Goal: Task Accomplishment & Management: Complete application form

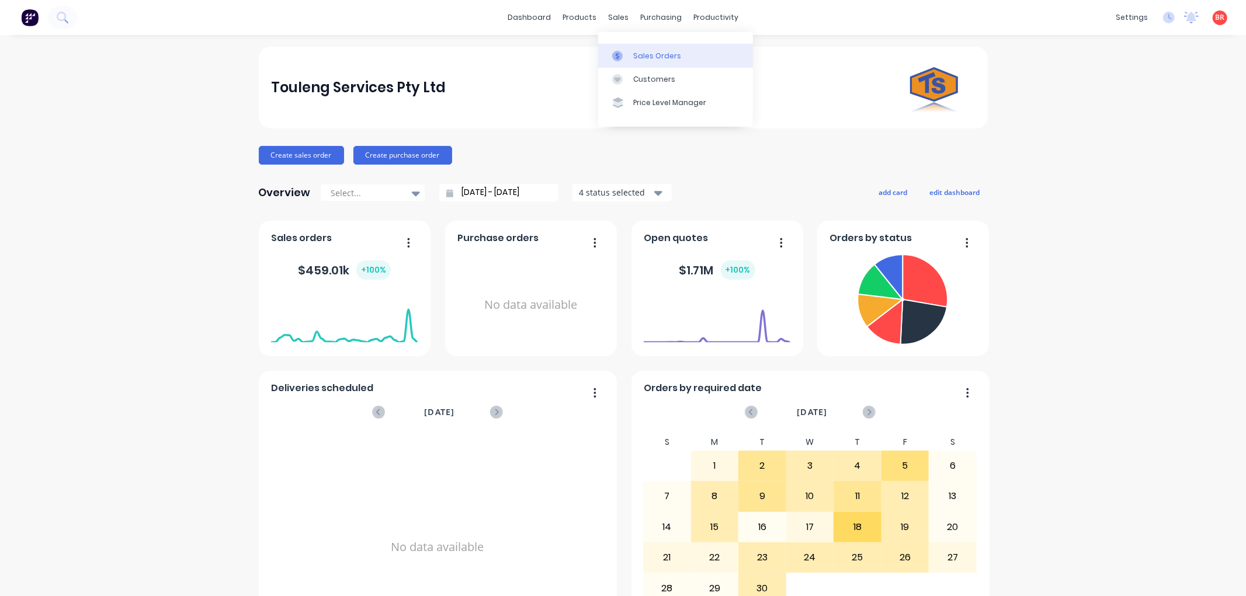
click at [637, 51] on div "Sales Orders" at bounding box center [657, 56] width 48 height 11
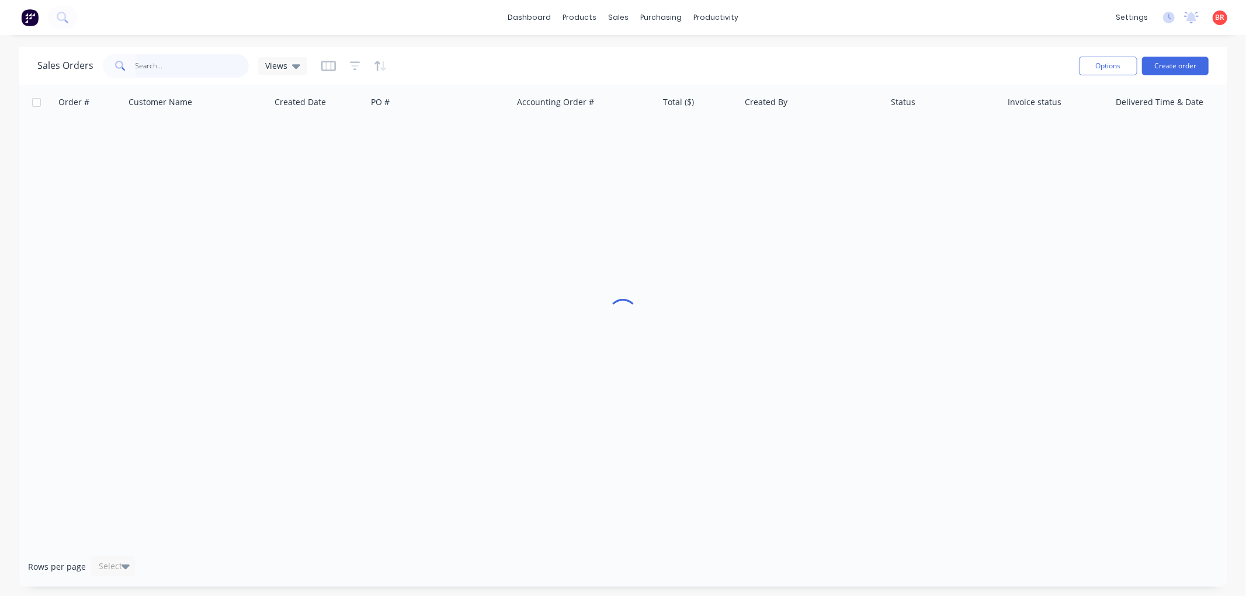
click at [165, 68] on input "text" at bounding box center [192, 65] width 114 height 23
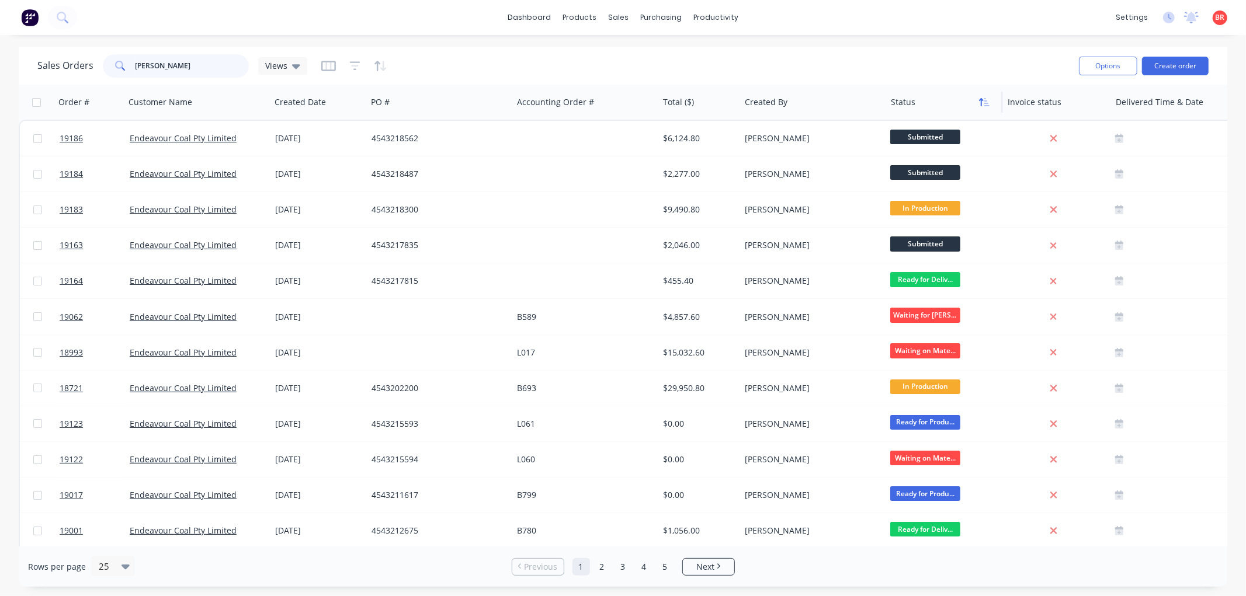
type input "simon march"
click at [976, 103] on button "button" at bounding box center [984, 102] width 18 height 18
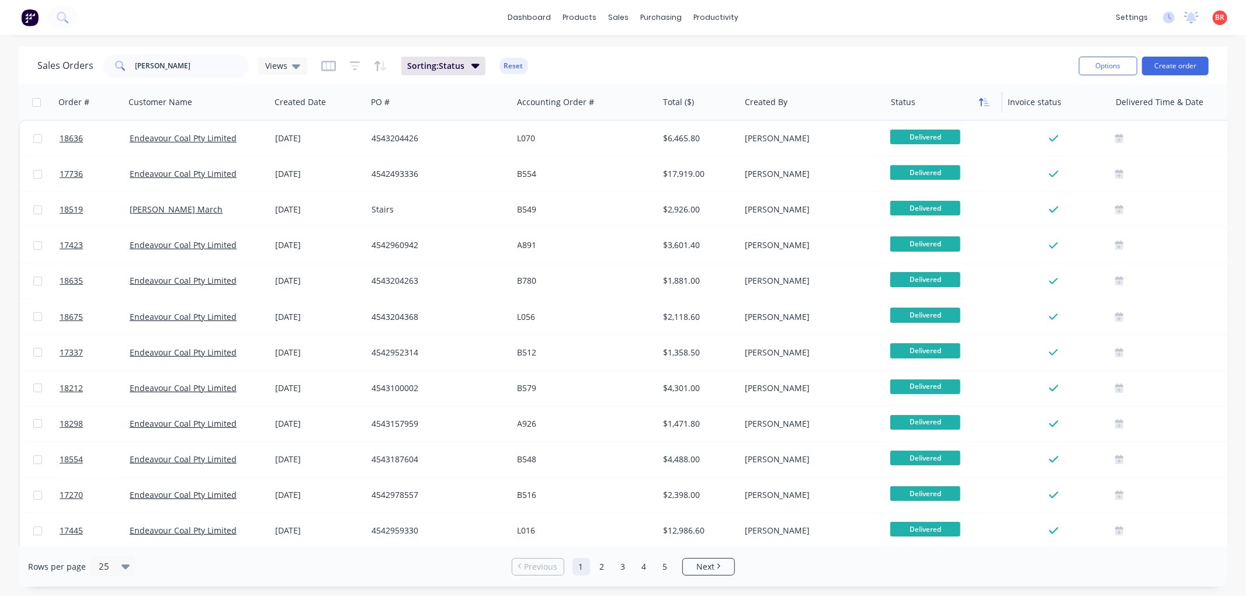
click at [984, 102] on icon "button" at bounding box center [986, 102] width 5 height 8
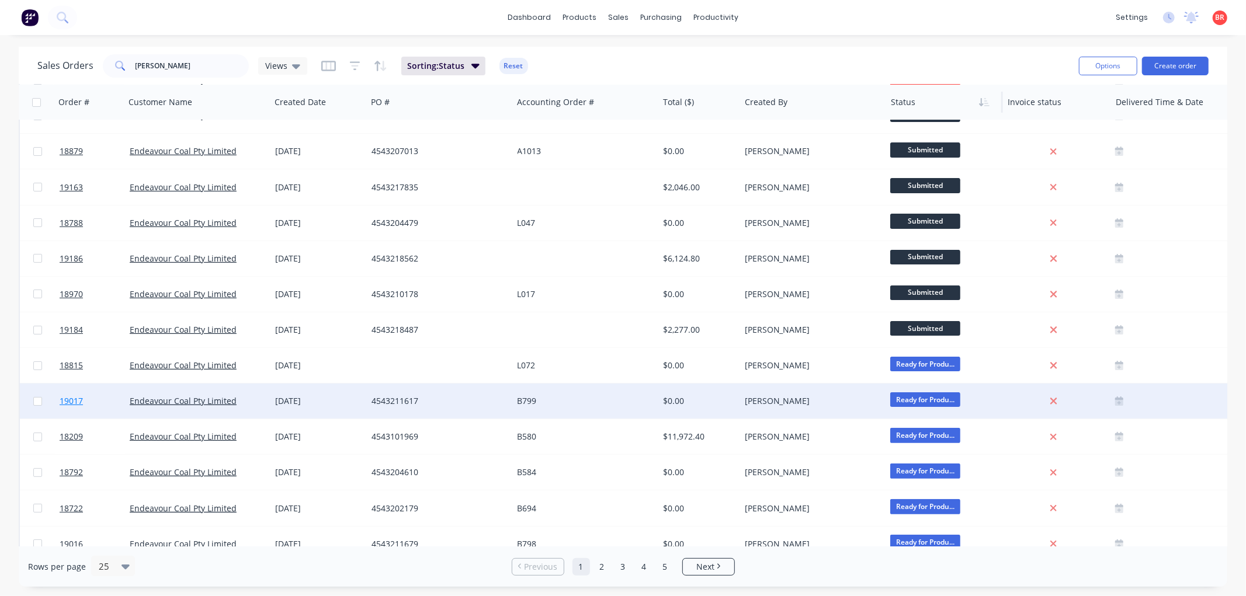
scroll to position [194, 0]
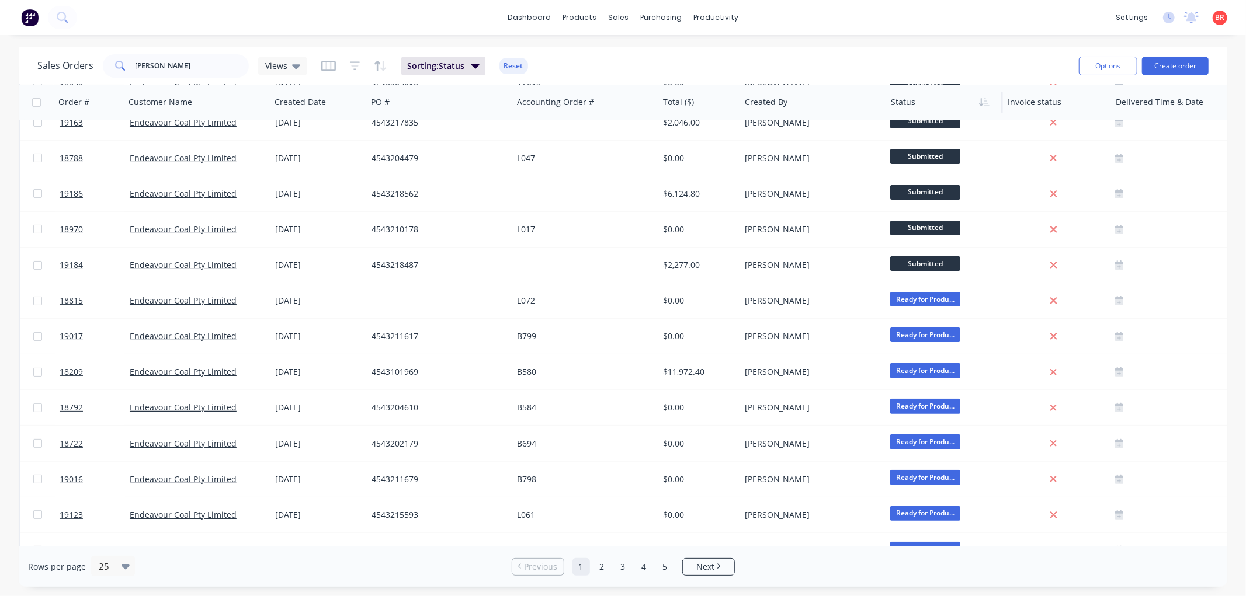
drag, startPoint x: 25, startPoint y: 16, endPoint x: 211, endPoint y: 6, distance: 186.5
click at [211, 6] on div "dashboard products sales purchasing productivity dashboard products Product Cat…" at bounding box center [623, 17] width 1246 height 35
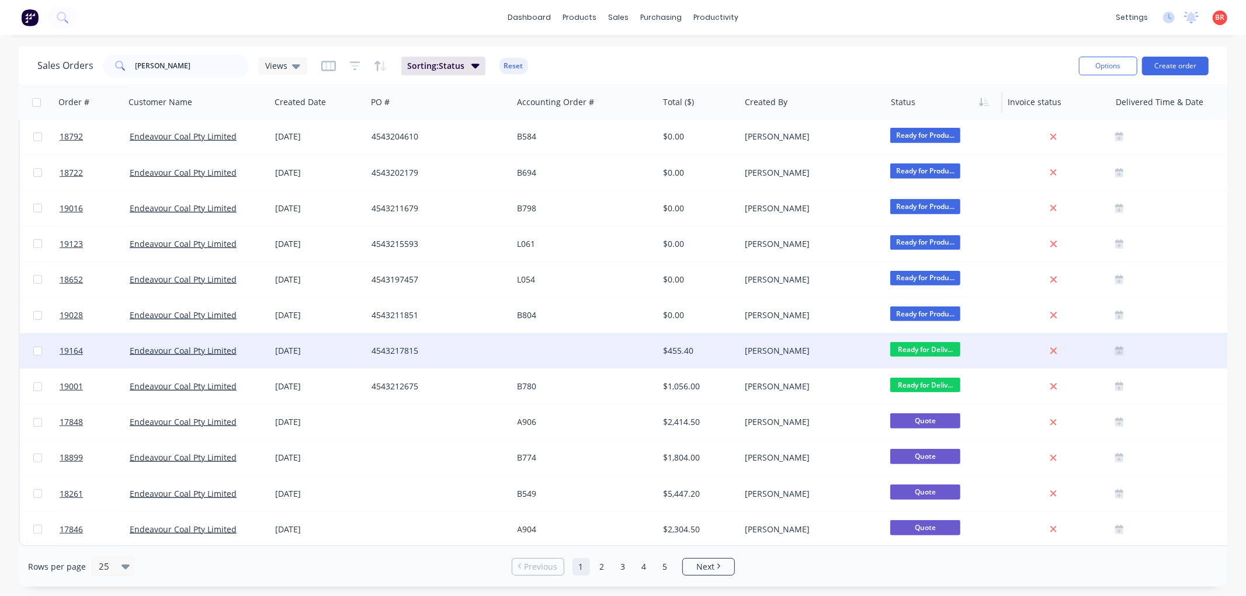
scroll to position [471, 0]
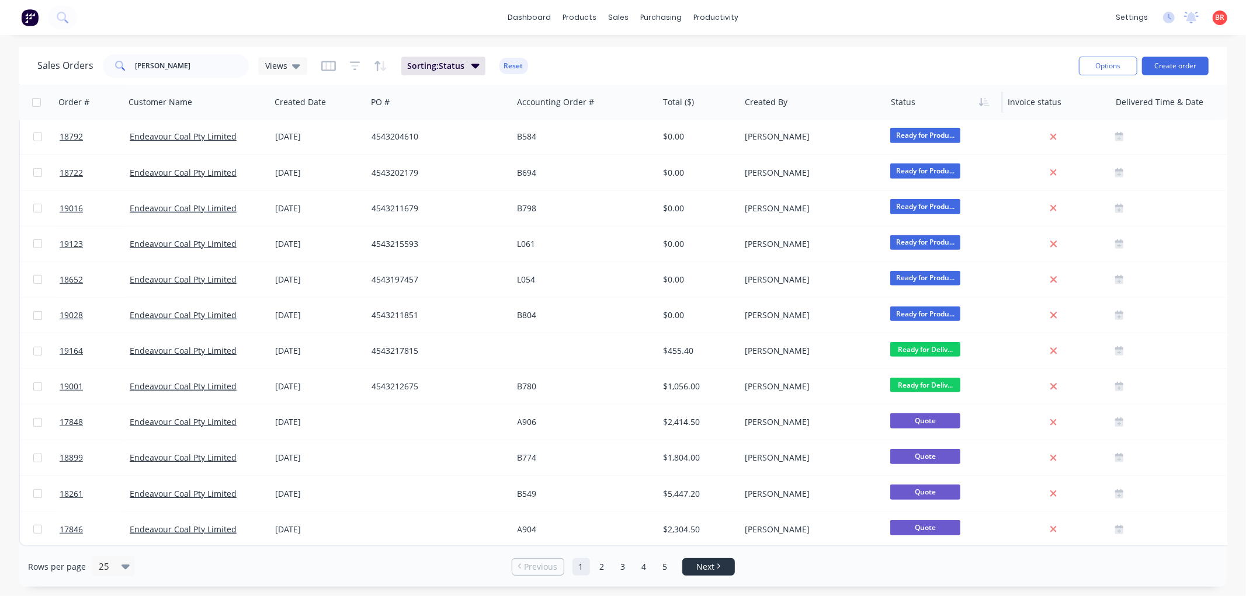
click at [705, 565] on span "Next" at bounding box center [705, 567] width 18 height 12
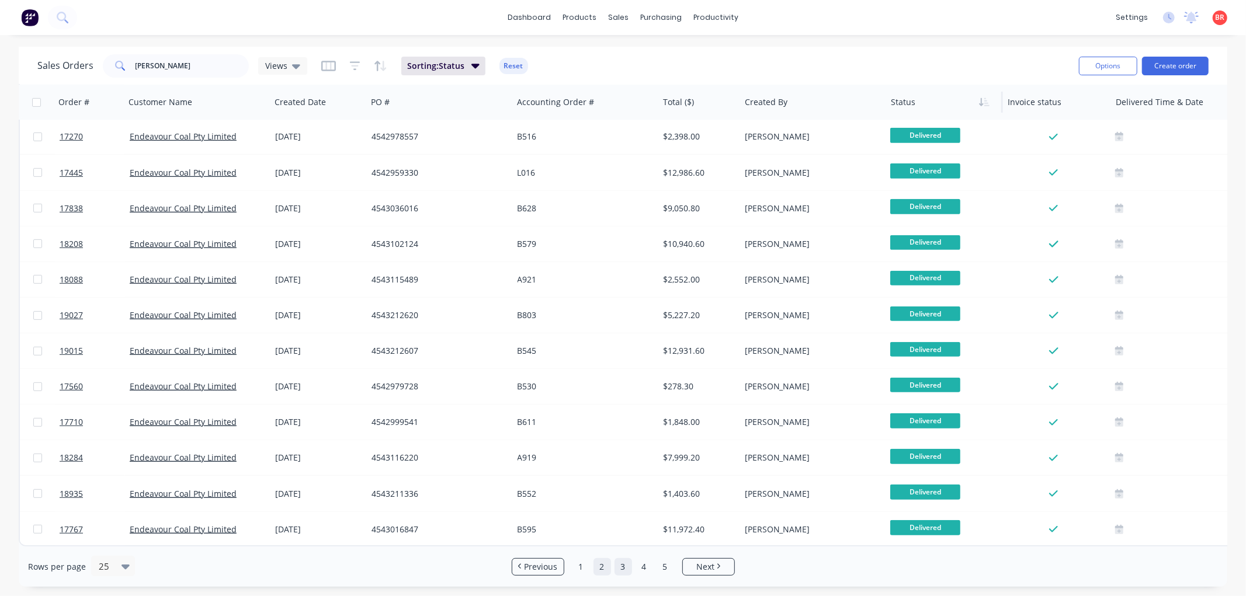
click at [620, 566] on link "3" at bounding box center [623, 567] width 18 height 18
click at [641, 564] on link "4" at bounding box center [644, 567] width 18 height 18
click at [666, 562] on link "5" at bounding box center [665, 567] width 18 height 18
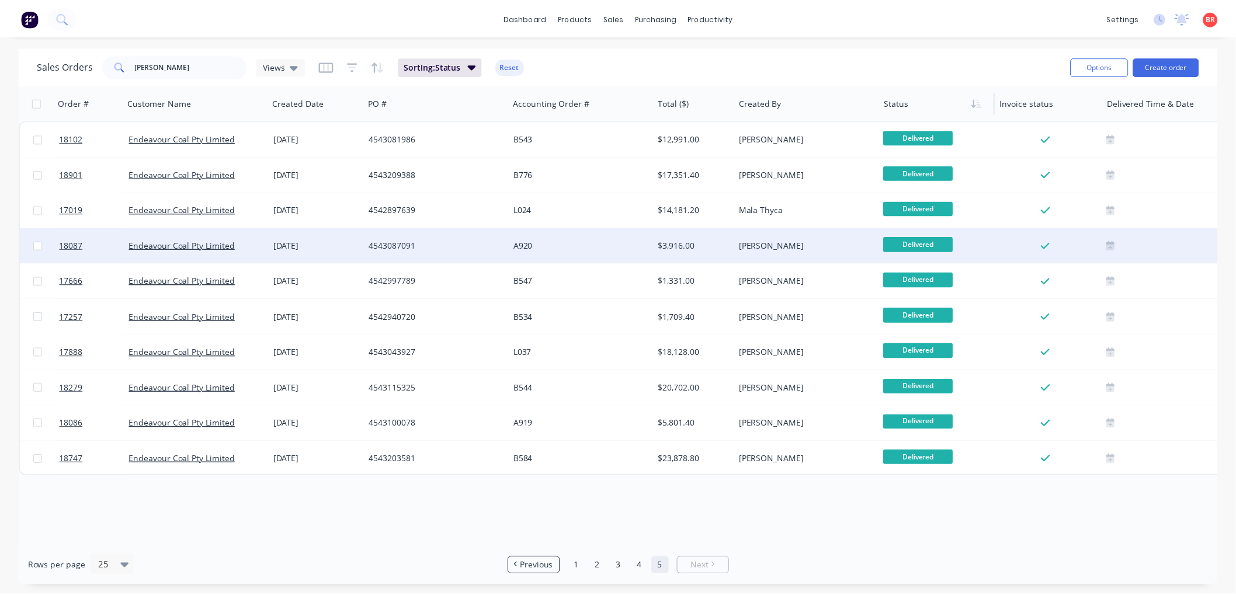
scroll to position [0, 0]
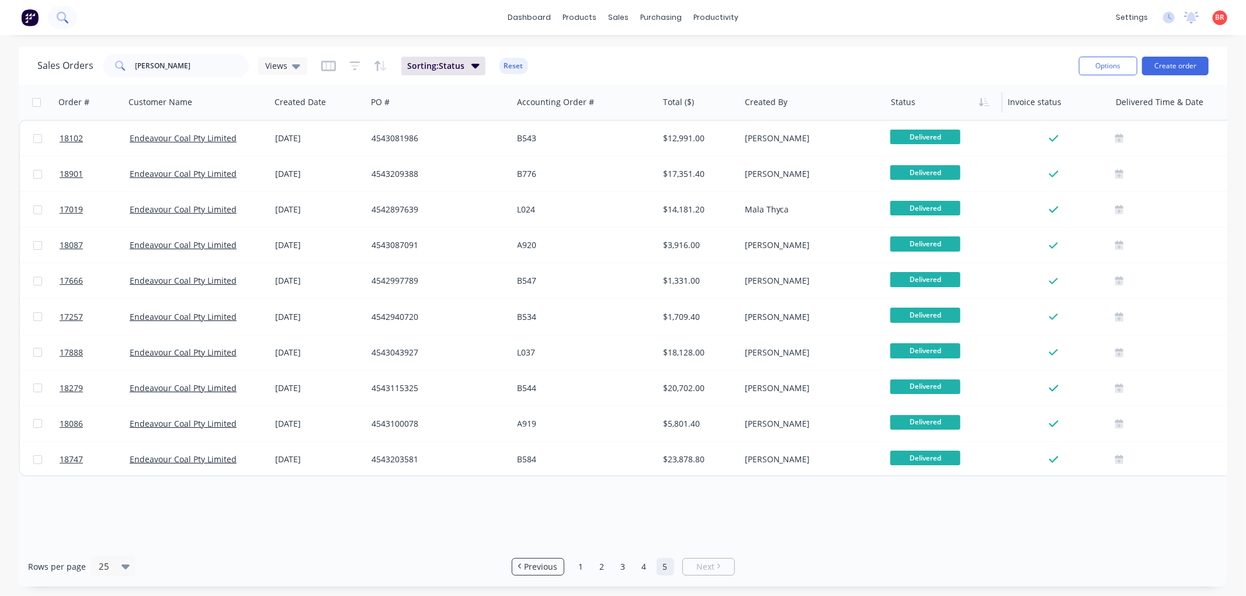
click at [65, 14] on icon at bounding box center [62, 17] width 11 height 11
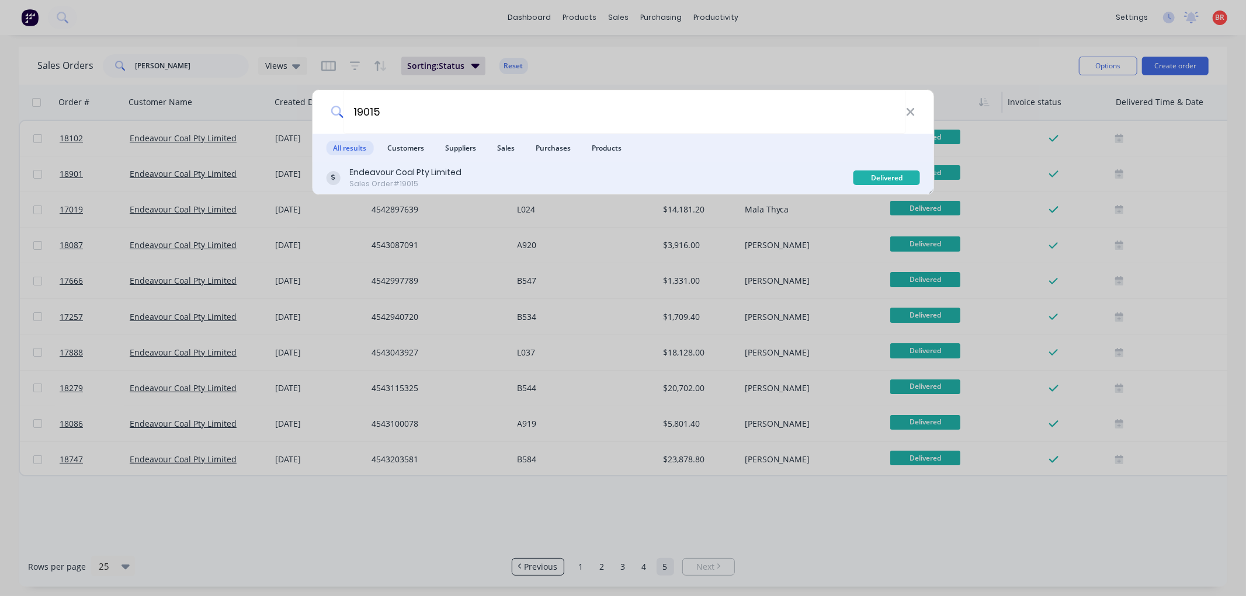
type input "19015"
click at [536, 180] on div "Endeavour Coal Pty Limited Sales Order #19015" at bounding box center [589, 177] width 527 height 23
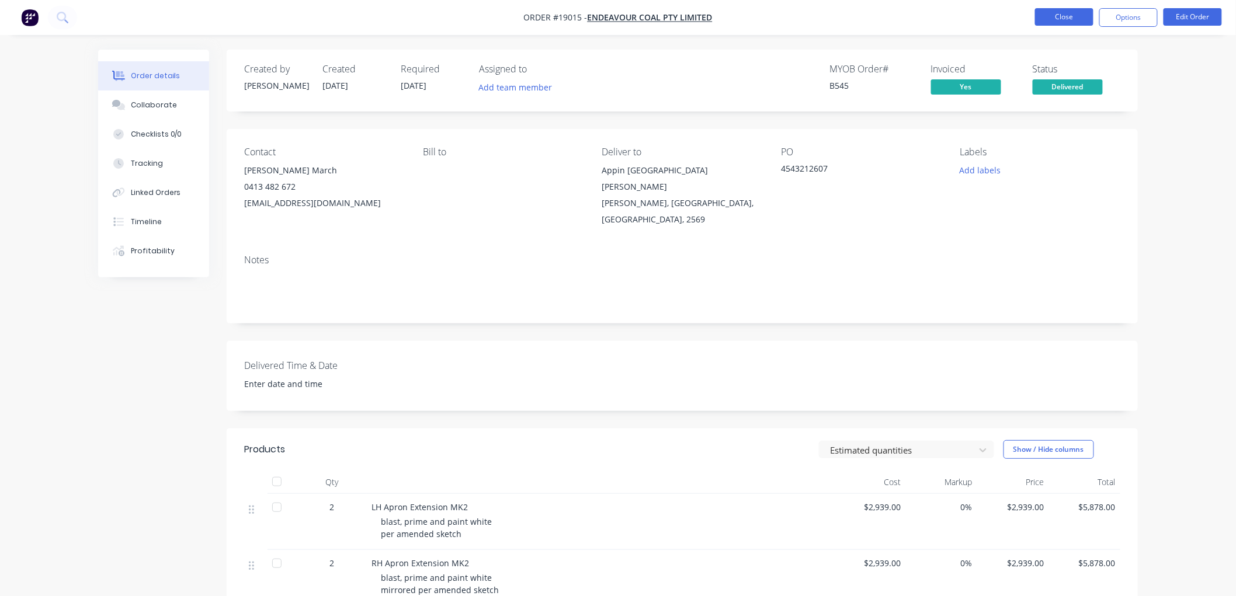
click at [1073, 18] on button "Close" at bounding box center [1064, 17] width 58 height 18
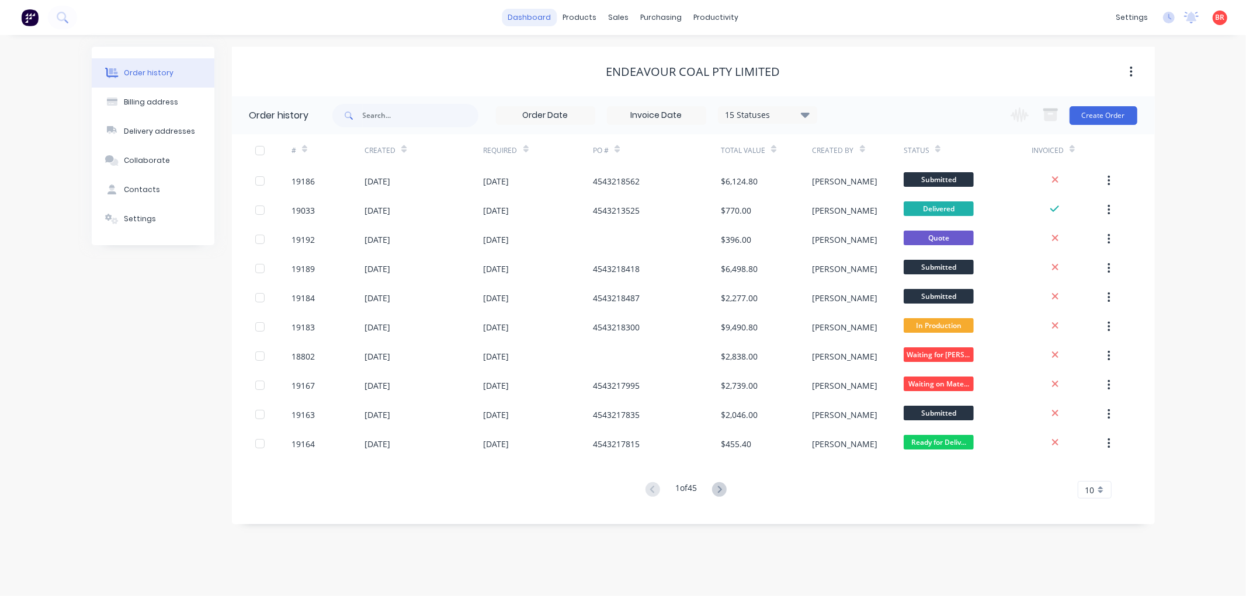
click at [532, 20] on link "dashboard" at bounding box center [529, 18] width 55 height 18
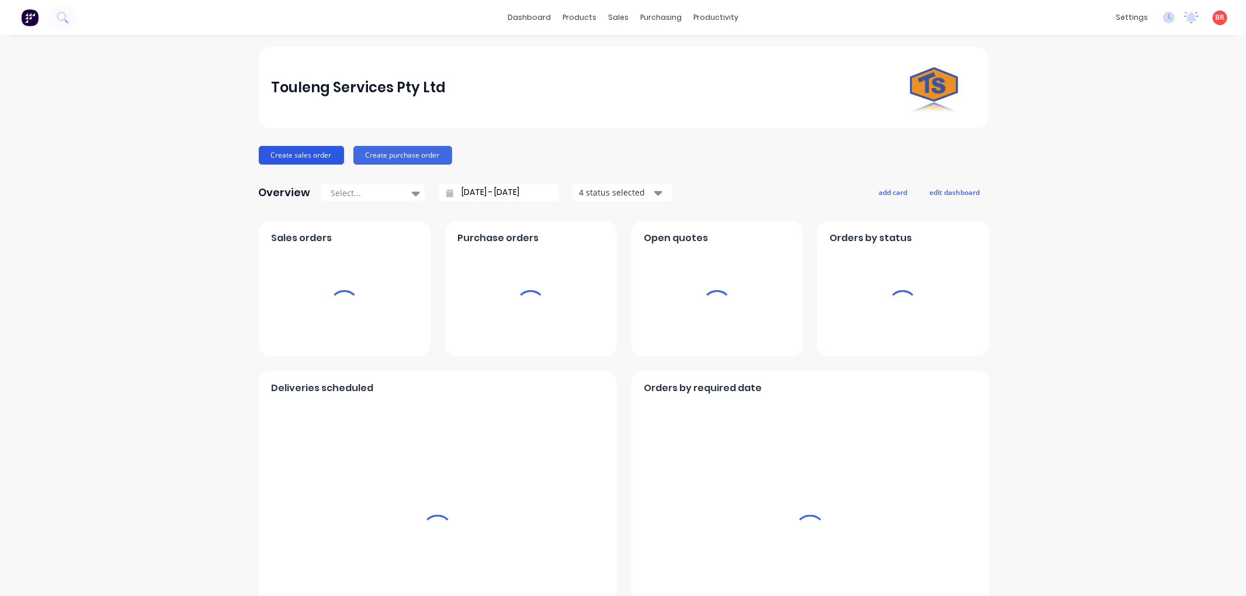
click at [296, 159] on button "Create sales order" at bounding box center [301, 155] width 85 height 19
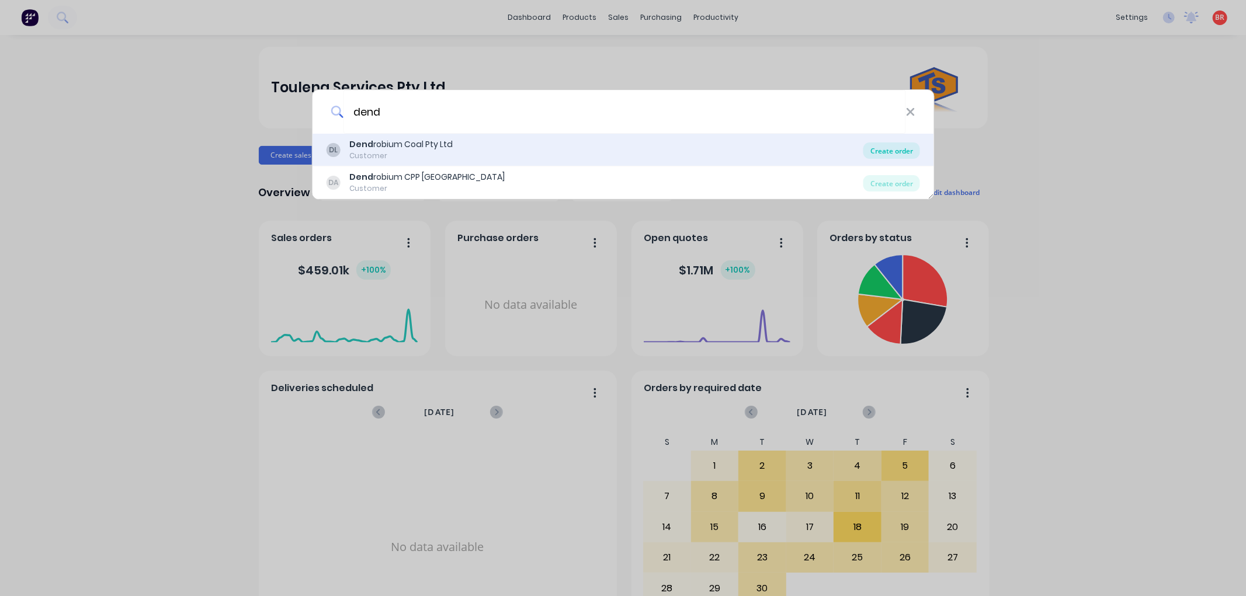
type input "dend"
click at [882, 148] on div "Create order" at bounding box center [891, 150] width 57 height 16
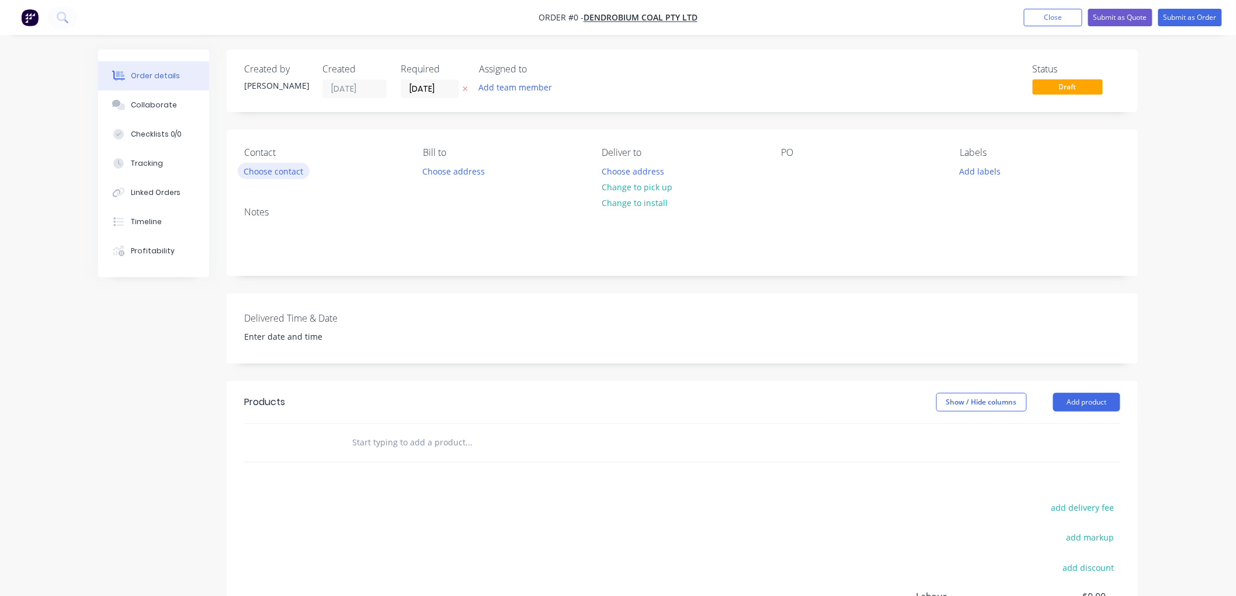
click at [273, 172] on button "Choose contact" at bounding box center [274, 171] width 72 height 16
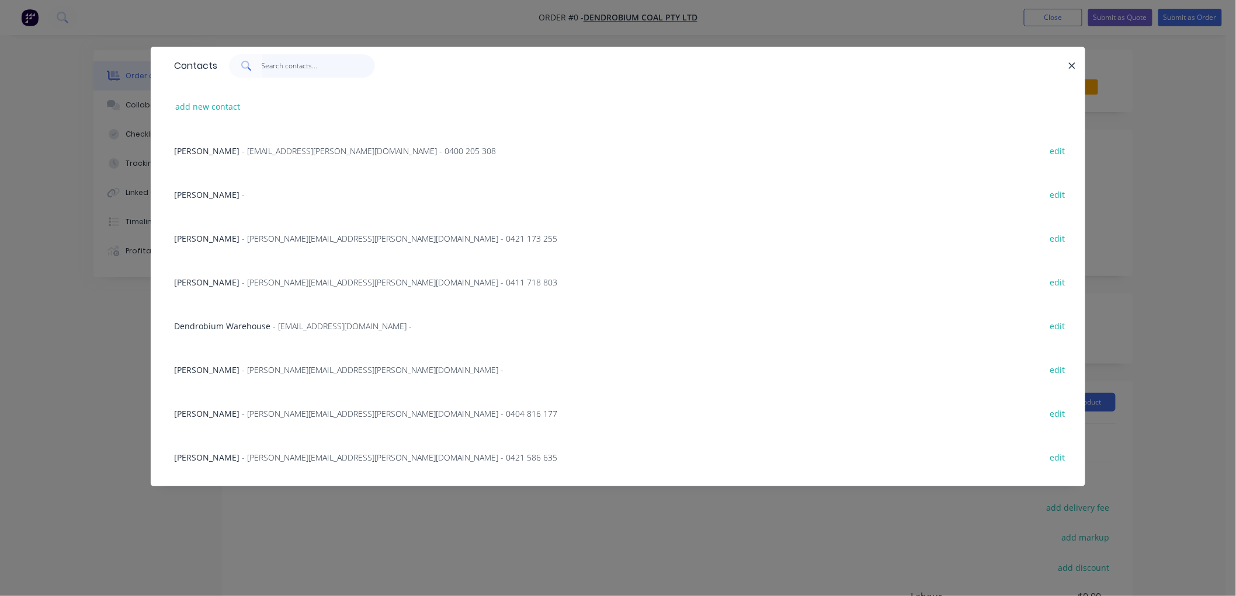
click at [292, 67] on input "text" at bounding box center [319, 65] width 114 height 23
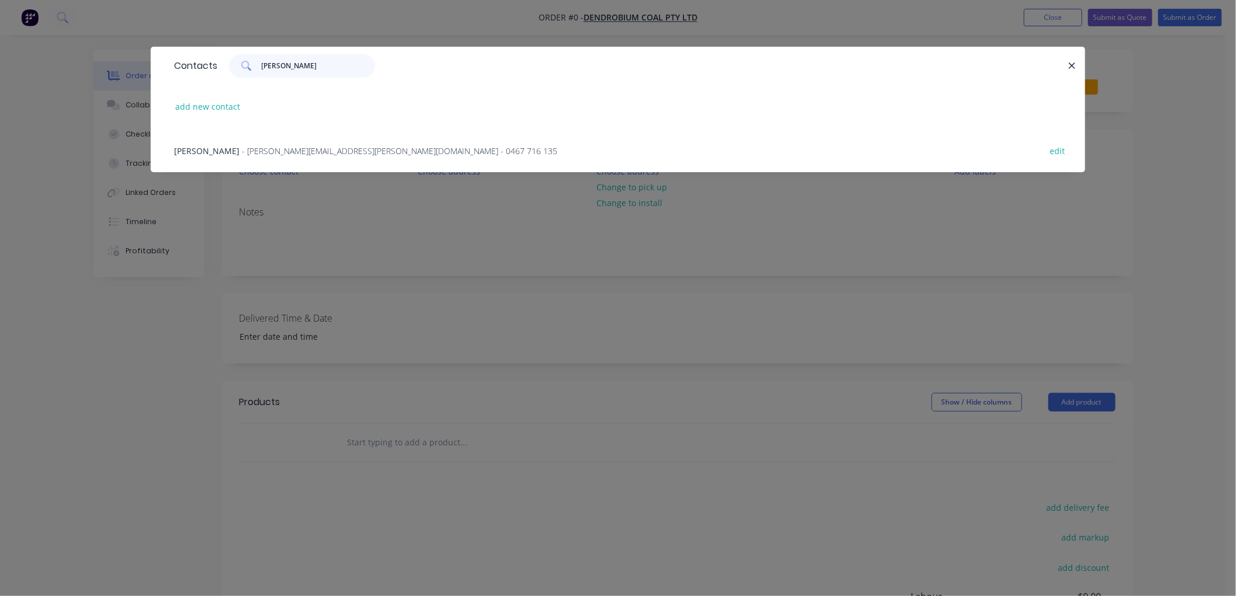
type input "todd"
click at [283, 150] on span "- Todd.Deleeuw@gm3.au - 0467 716 135" at bounding box center [399, 150] width 315 height 11
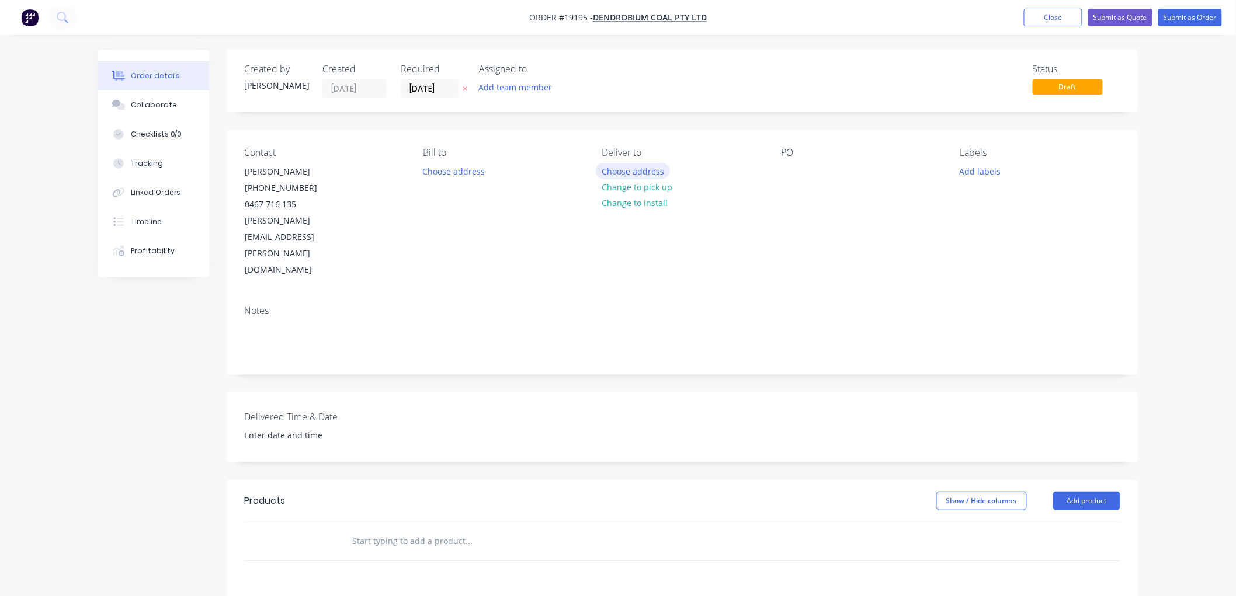
click at [635, 170] on button "Choose address" at bounding box center [633, 171] width 75 height 16
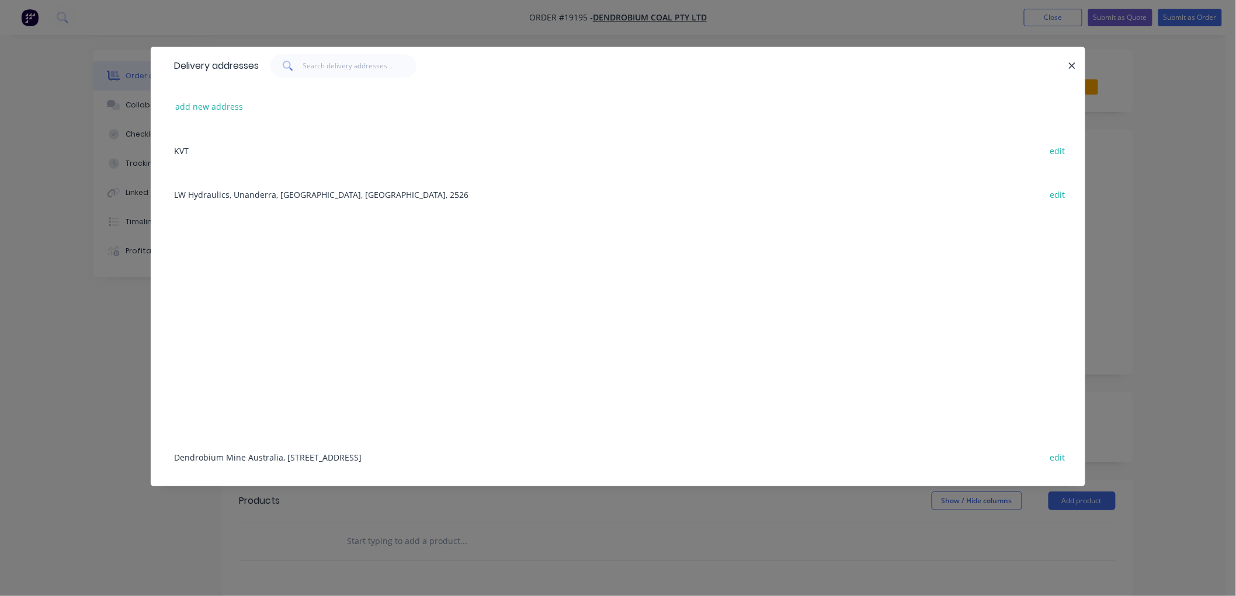
click at [345, 456] on div "Dendrobium Mine Australia, Cordeaux Road, Mount Kembla, New South Wales, Austra…" at bounding box center [617, 457] width 899 height 44
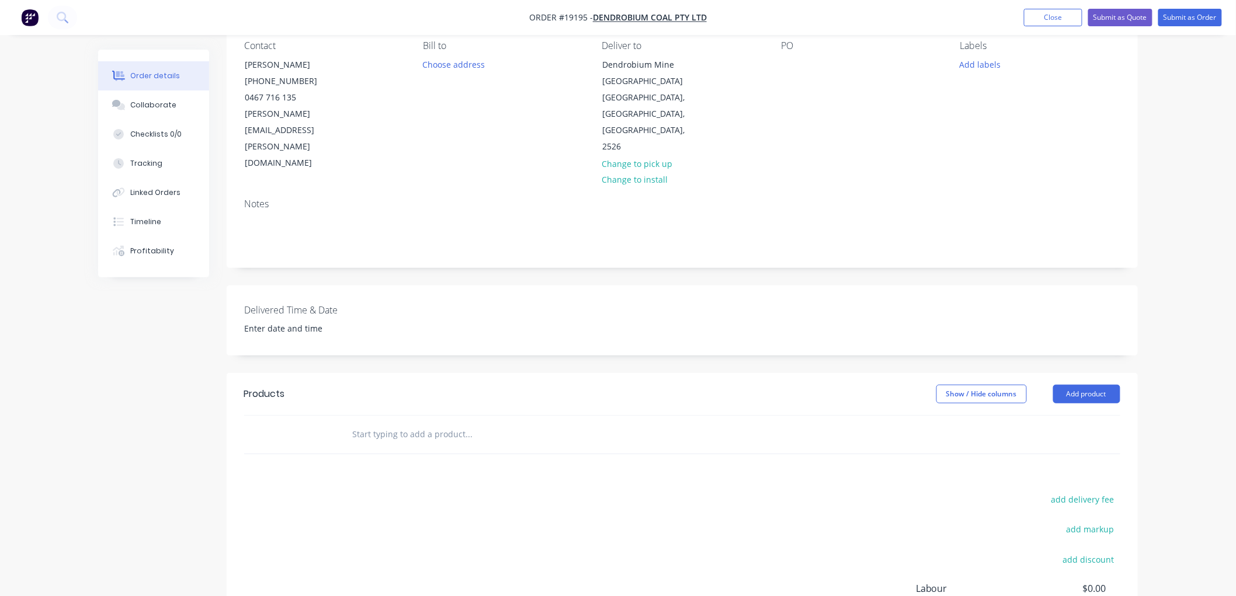
scroll to position [130, 0]
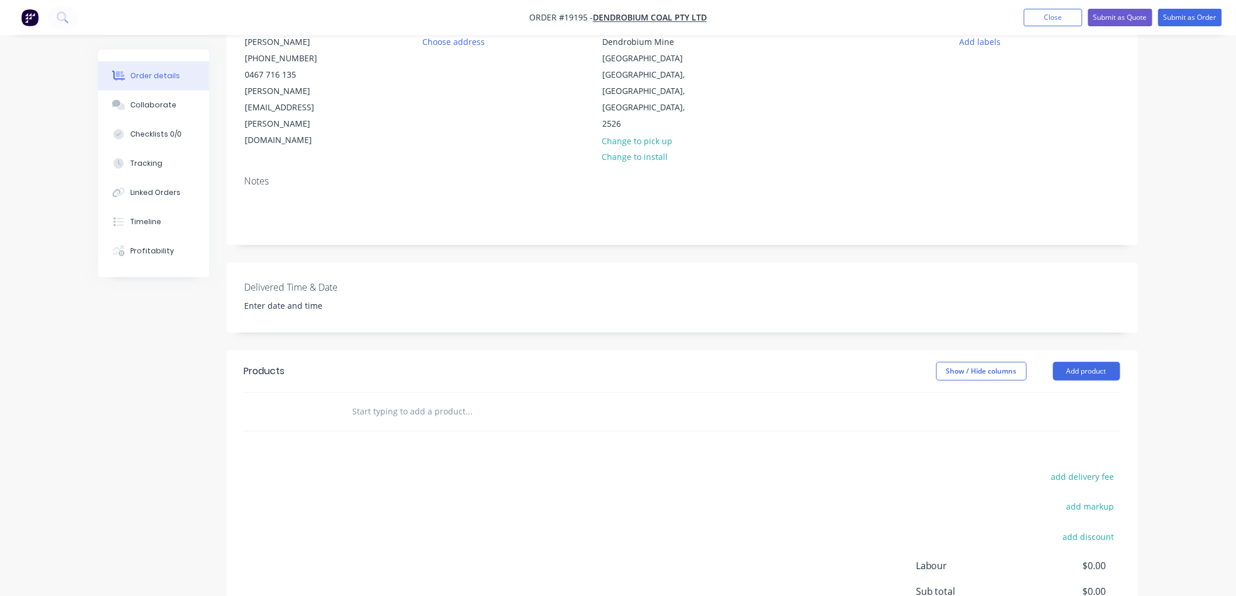
click at [412, 400] on input "text" at bounding box center [469, 411] width 234 height 23
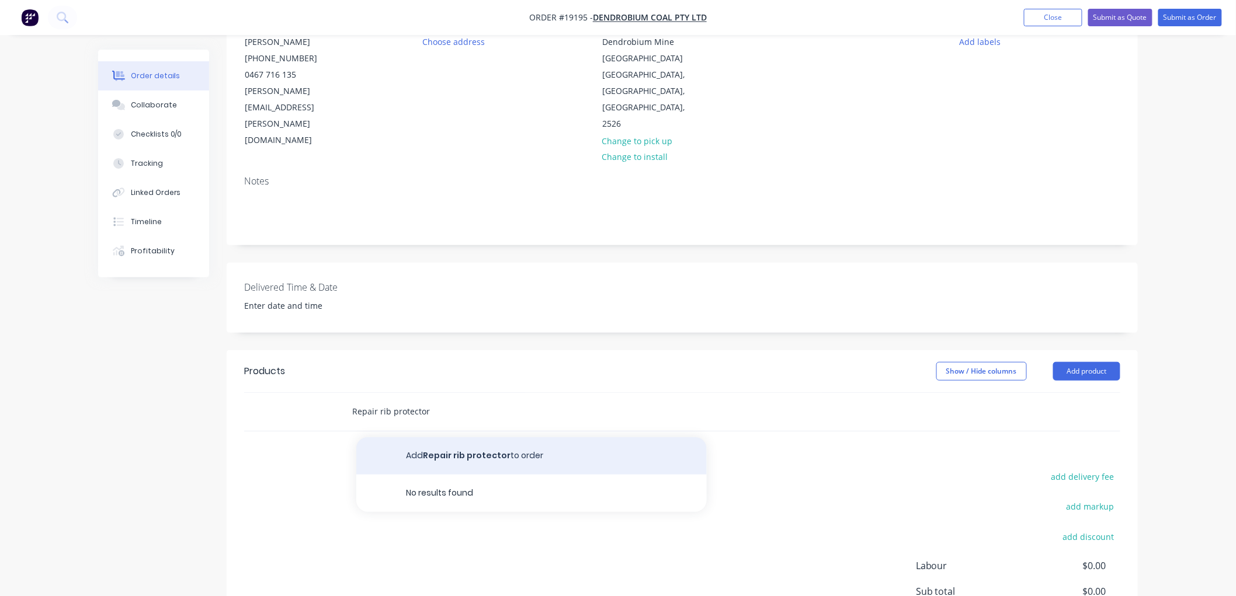
type input "Repair rib protector"
click at [454, 437] on button "Add Repair rib protector to order" at bounding box center [531, 455] width 350 height 37
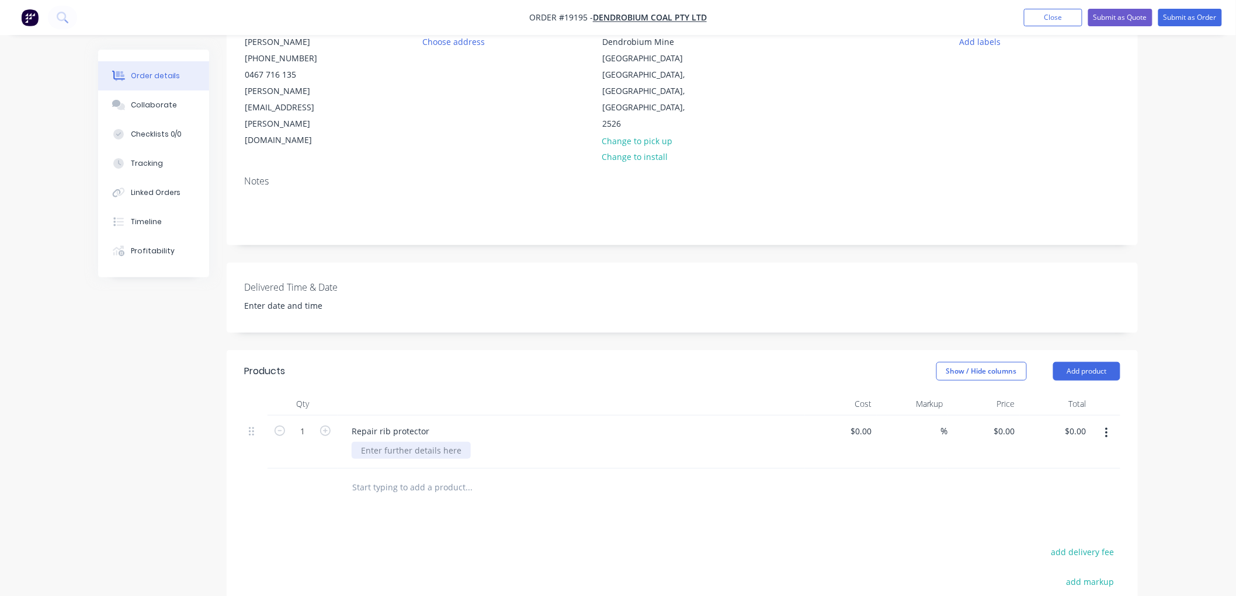
click at [409, 442] on div at bounding box center [411, 450] width 119 height 17
click at [1193, 22] on button "Submit as Order" at bounding box center [1190, 18] width 64 height 18
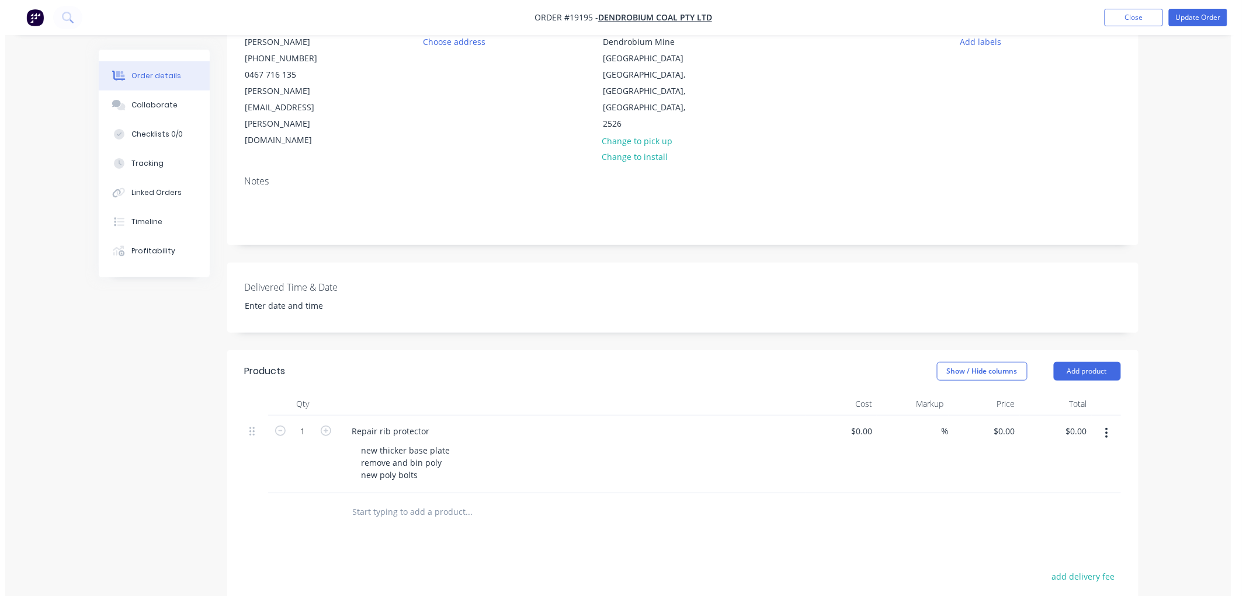
scroll to position [0, 0]
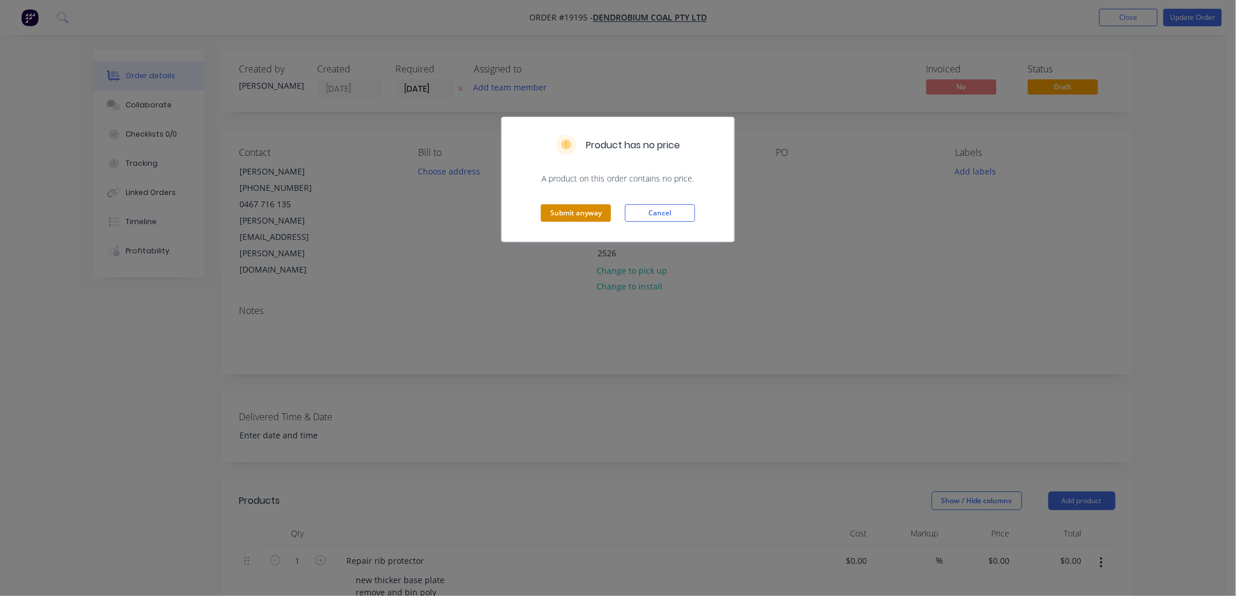
click at [565, 208] on button "Submit anyway" at bounding box center [576, 213] width 70 height 18
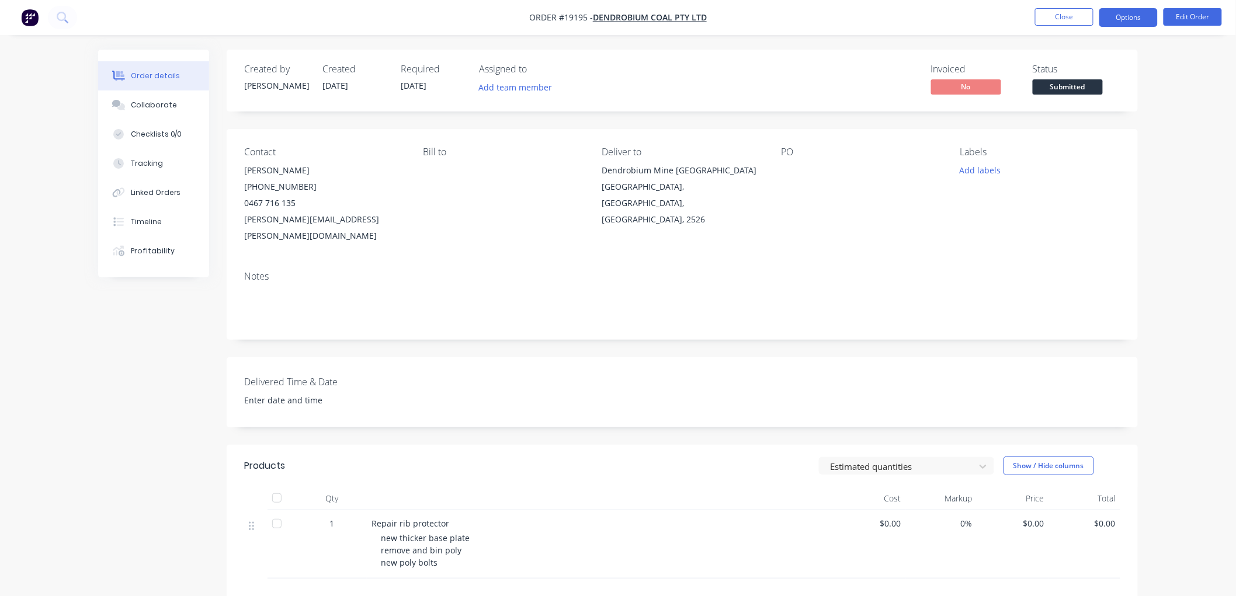
click at [1137, 16] on button "Options" at bounding box center [1128, 17] width 58 height 19
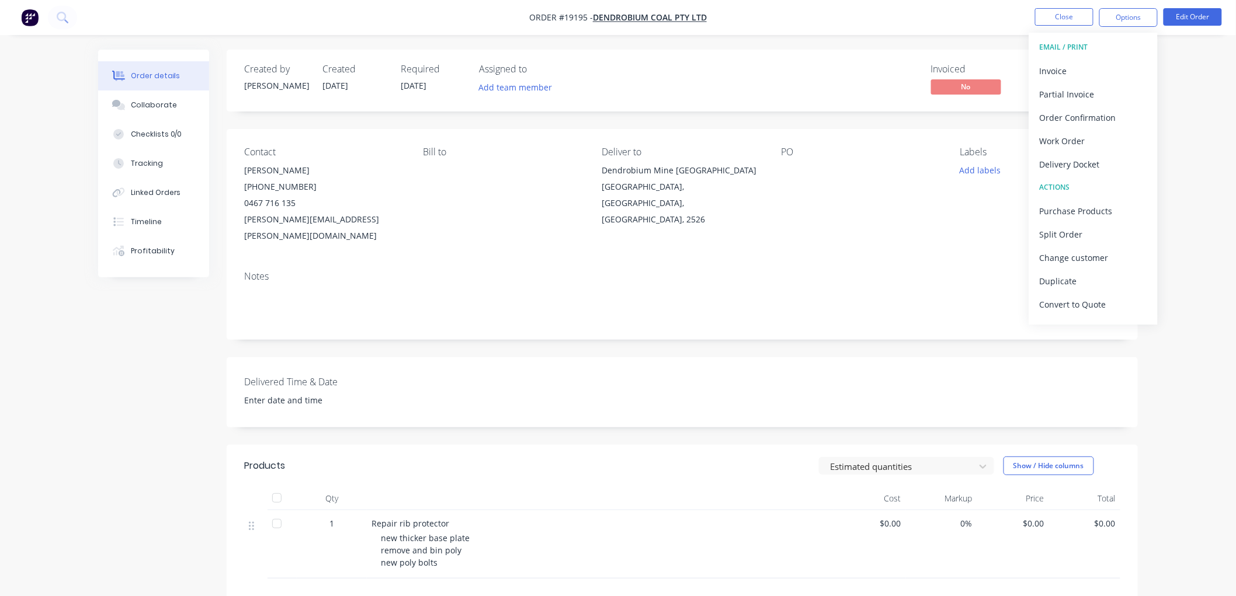
click at [1177, 55] on div "Order details Collaborate Checklists 0/0 Tracking Linked Orders Timeline Profit…" at bounding box center [618, 393] width 1236 height 787
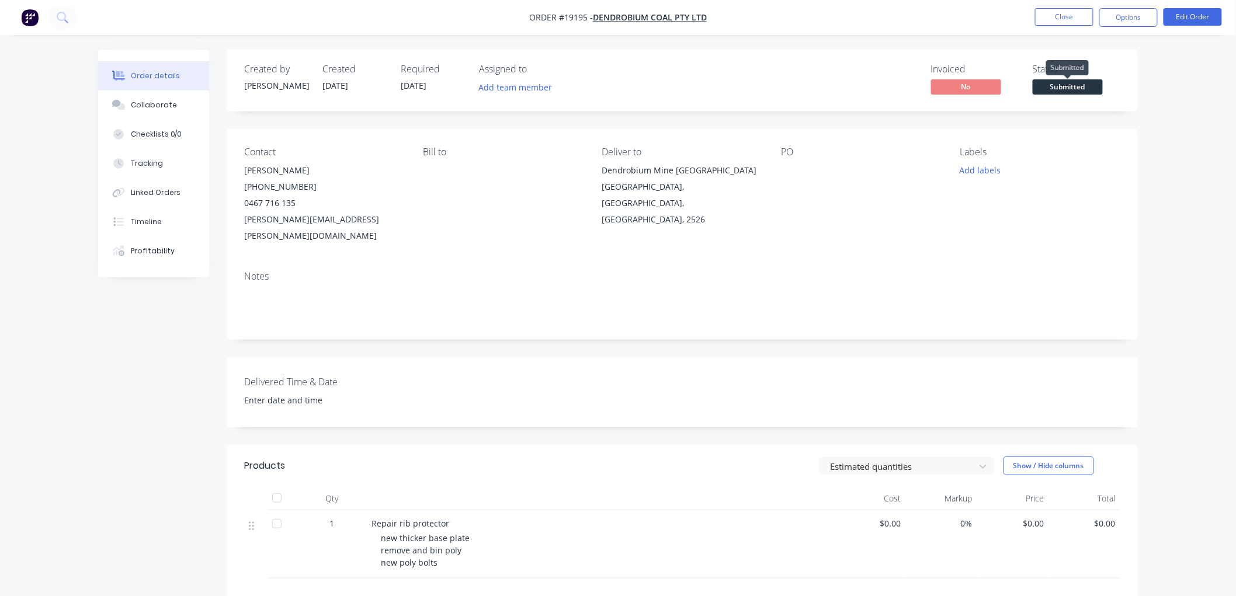
click at [1049, 88] on span "Submitted" at bounding box center [1068, 86] width 70 height 15
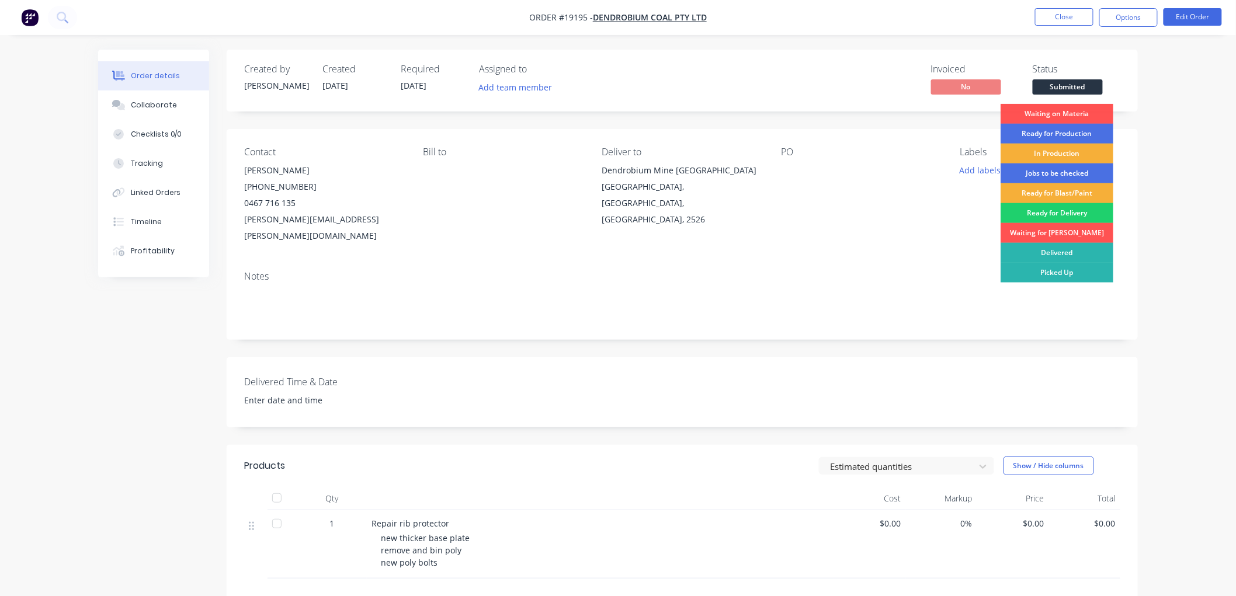
drag, startPoint x: 1055, startPoint y: 148, endPoint x: 1075, endPoint y: 137, distance: 23.3
click at [1055, 147] on div "In Production" at bounding box center [1056, 154] width 113 height 20
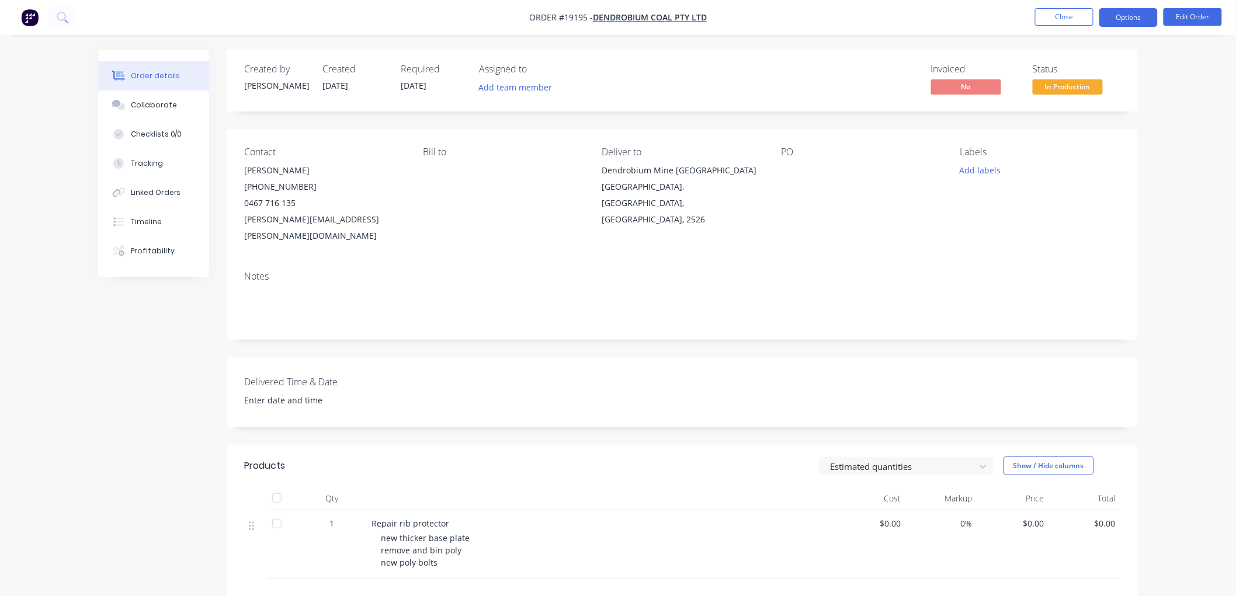
drag, startPoint x: 1126, startPoint y: 12, endPoint x: 1126, endPoint y: 19, distance: 7.0
click at [1126, 16] on button "Options" at bounding box center [1128, 17] width 58 height 19
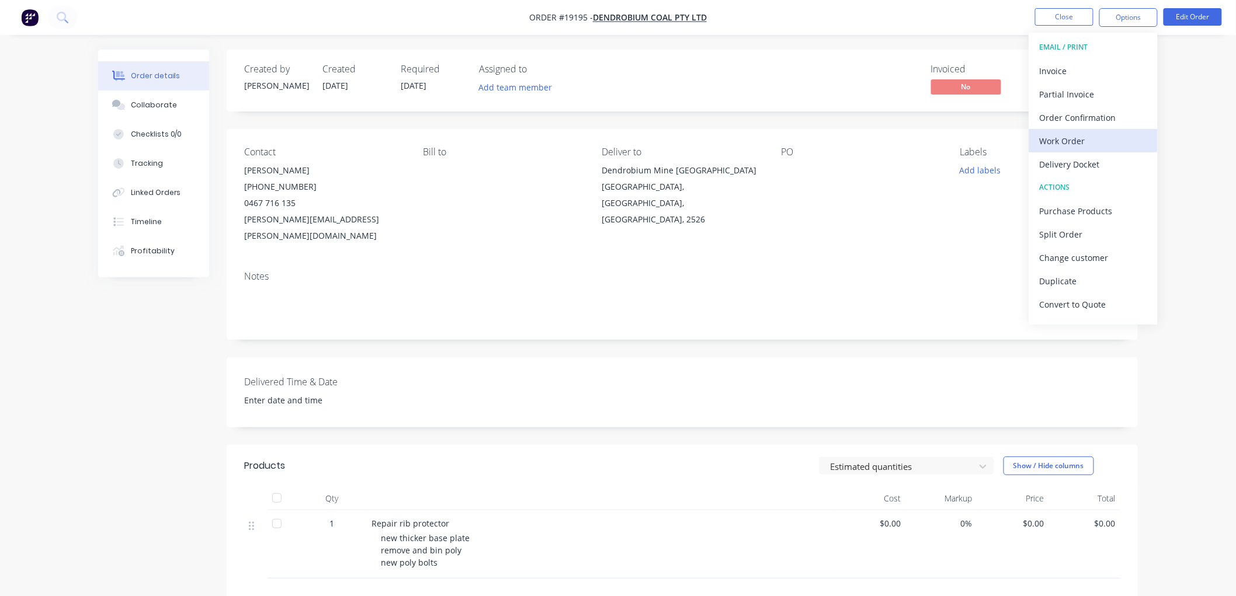
click at [1076, 141] on div "Work Order" at bounding box center [1093, 141] width 107 height 17
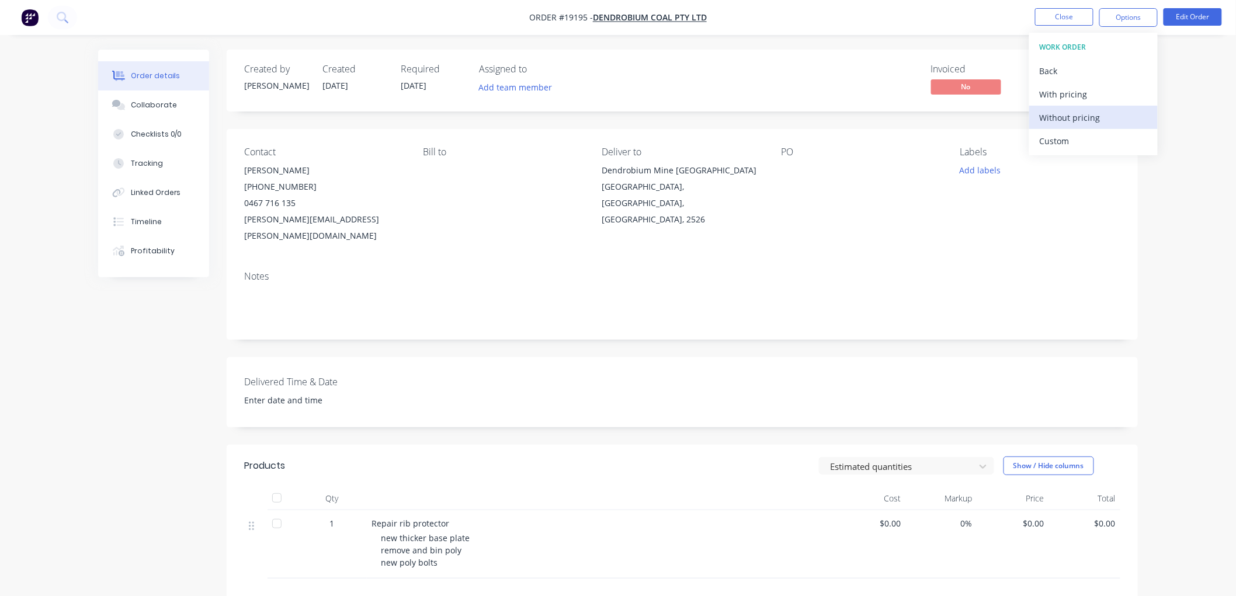
click at [1064, 115] on div "Without pricing" at bounding box center [1093, 117] width 107 height 17
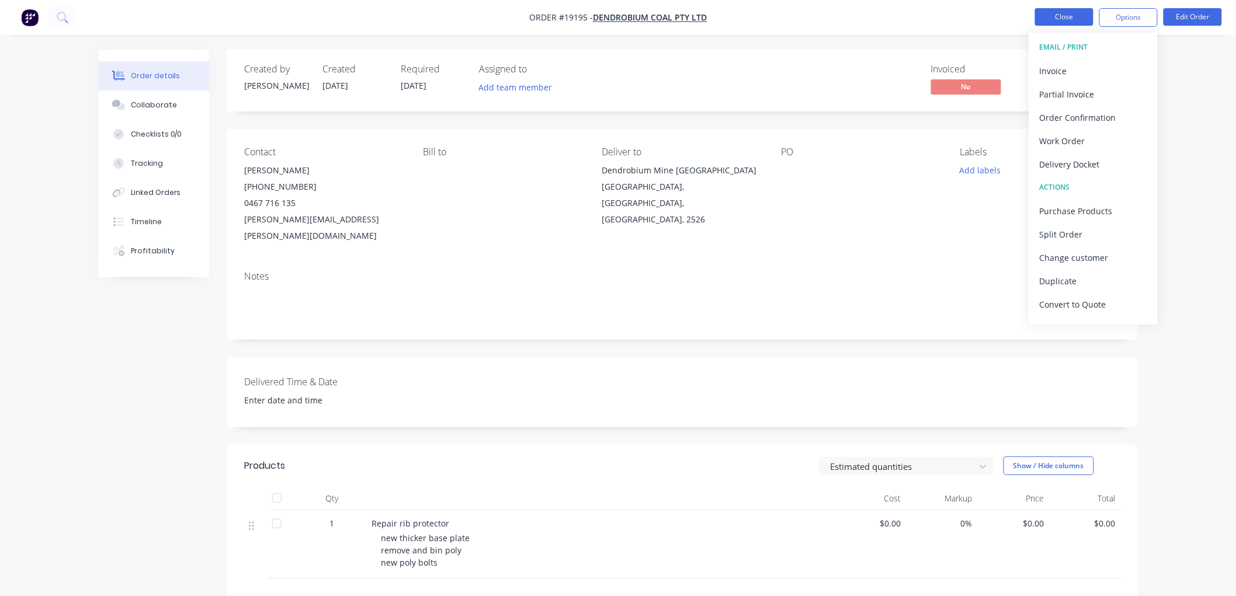
click at [1067, 14] on button "Close" at bounding box center [1064, 17] width 58 height 18
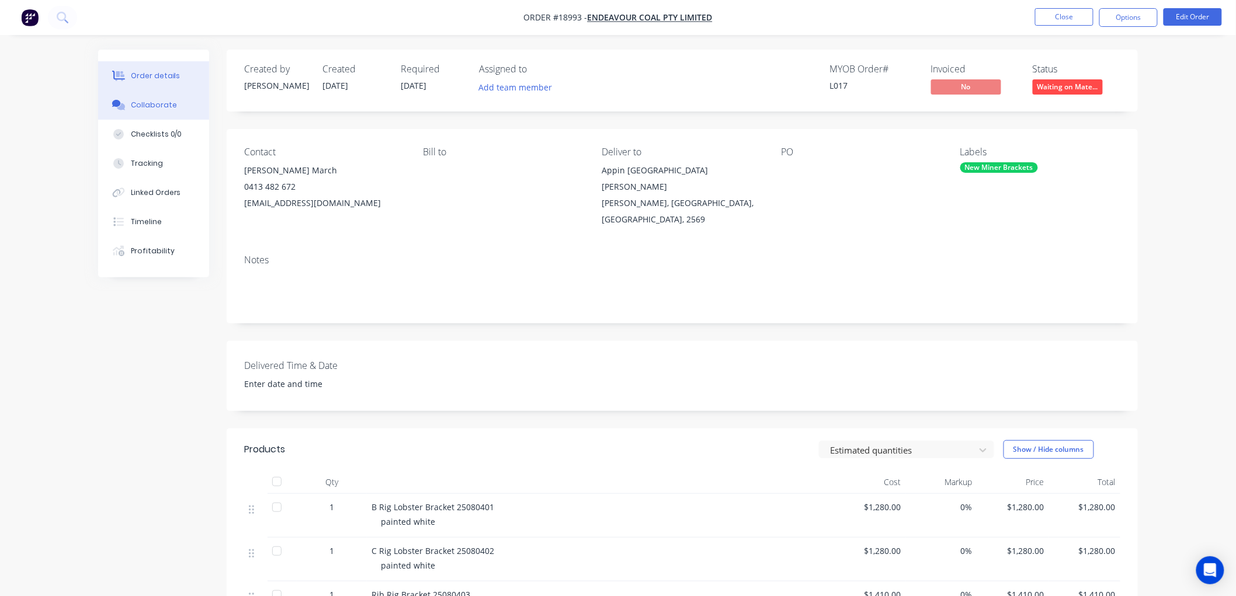
click at [151, 106] on div "Collaborate" at bounding box center [154, 105] width 46 height 11
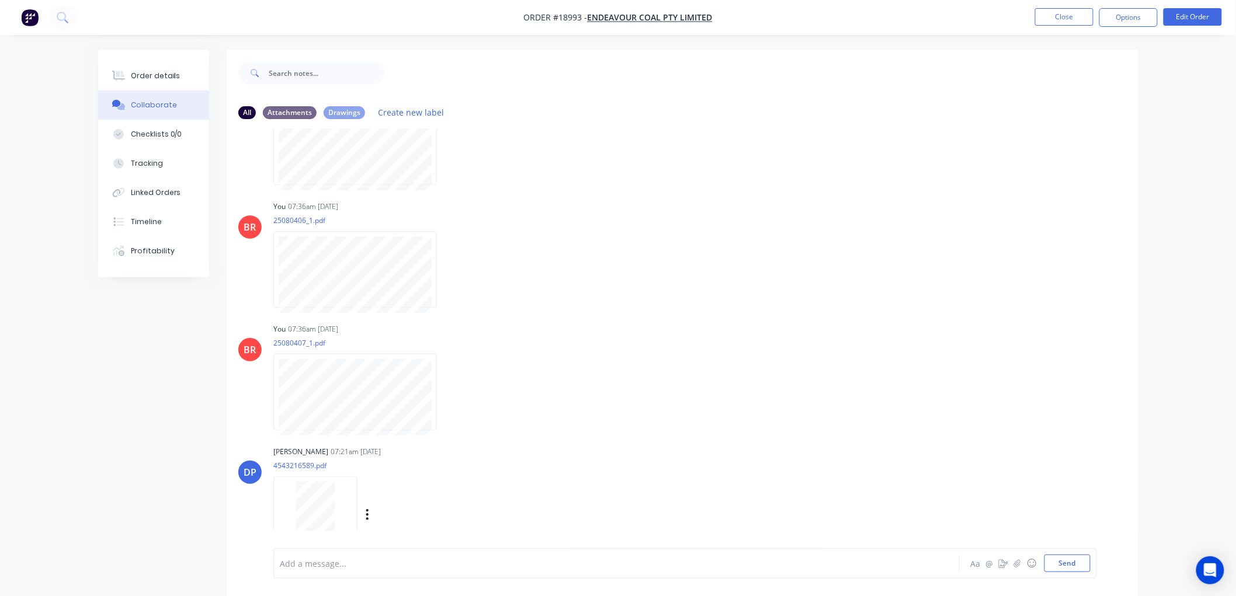
scroll to position [1610, 0]
click at [165, 79] on div "Order details" at bounding box center [156, 76] width 50 height 11
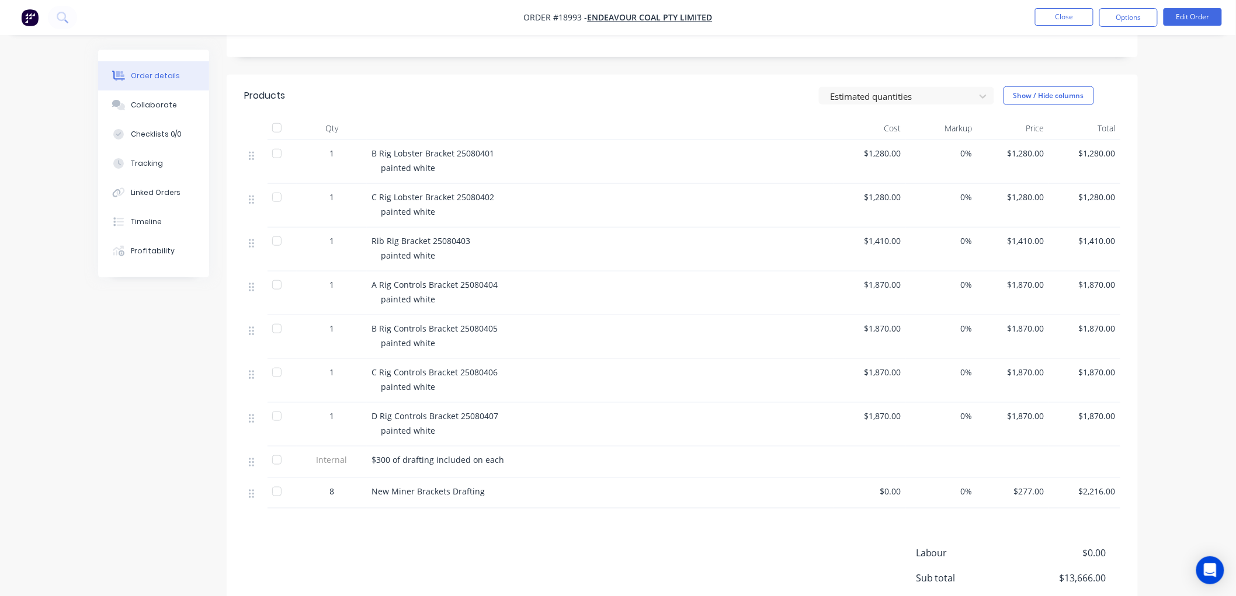
scroll to position [389, 0]
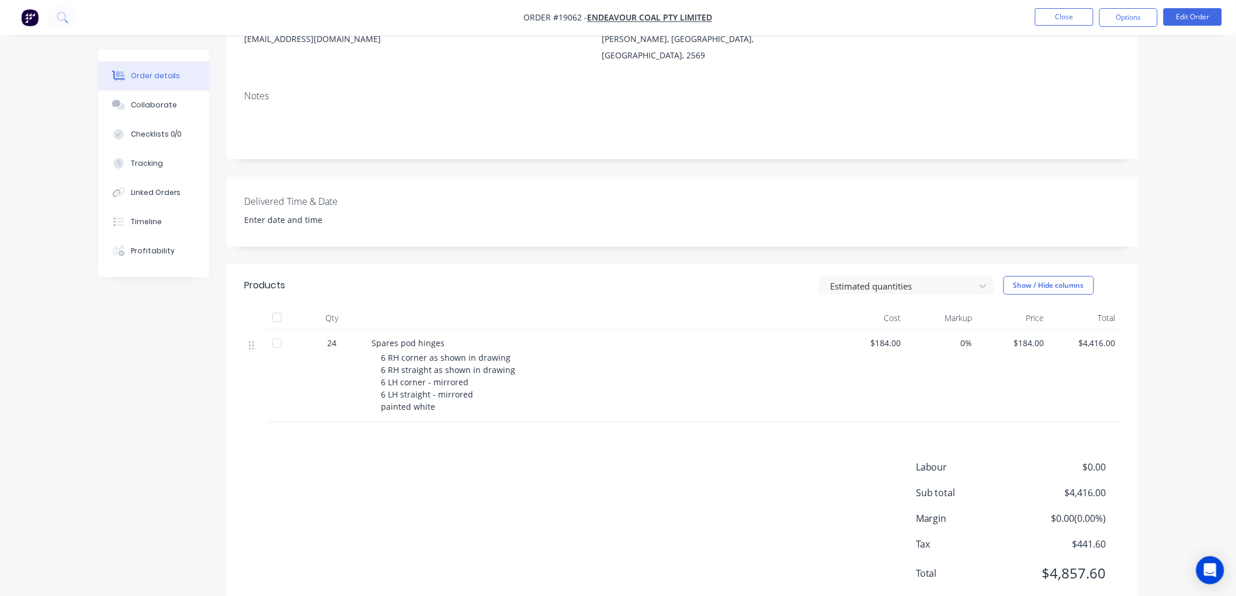
scroll to position [183, 0]
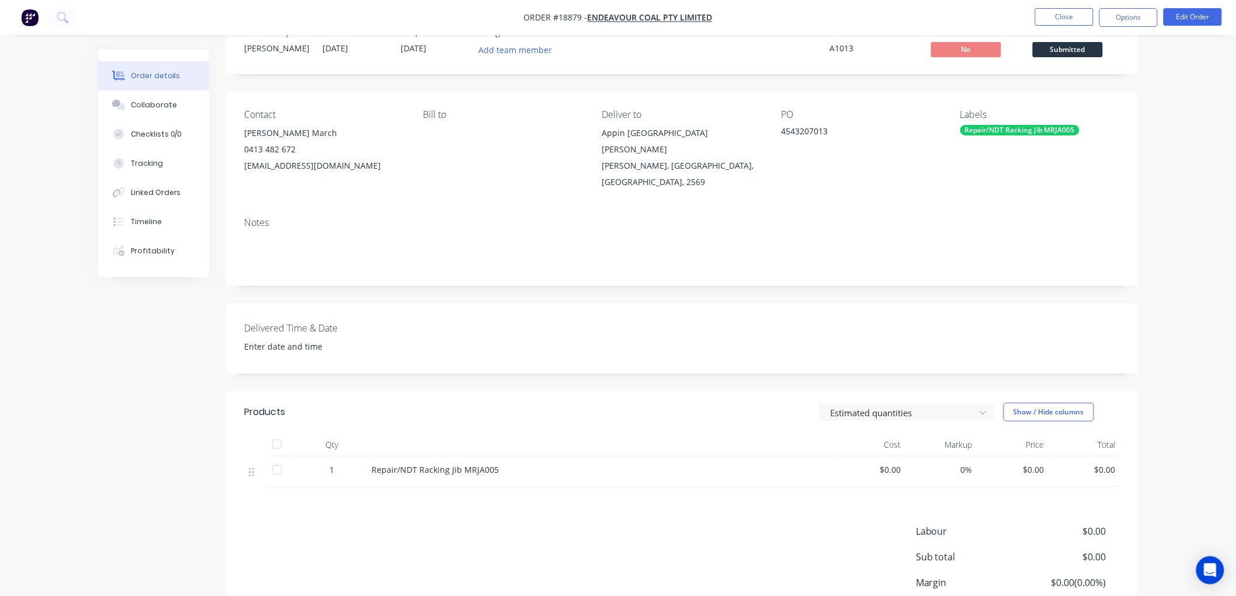
scroll to position [121, 0]
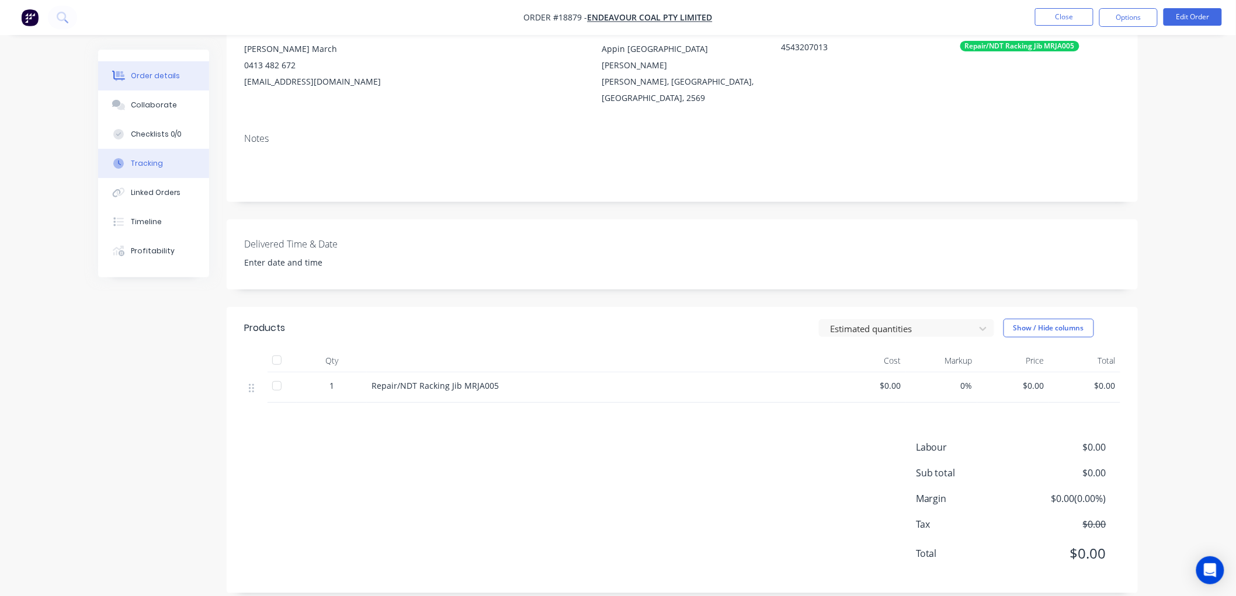
click at [147, 159] on div "Tracking" at bounding box center [147, 163] width 32 height 11
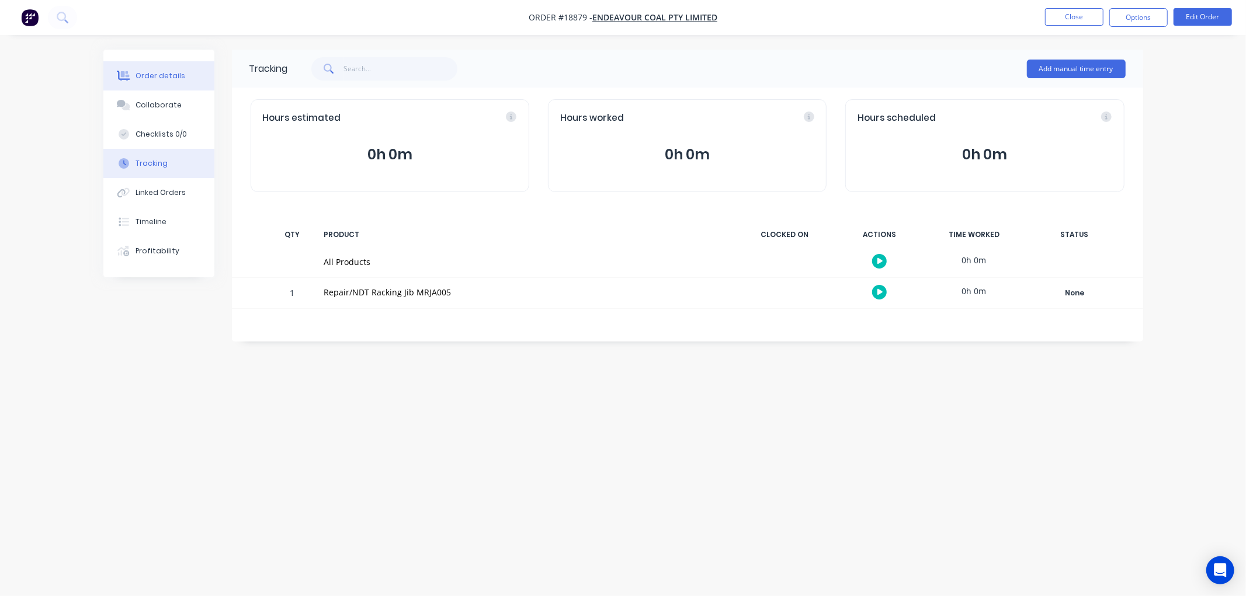
click at [149, 69] on button "Order details" at bounding box center [158, 75] width 111 height 29
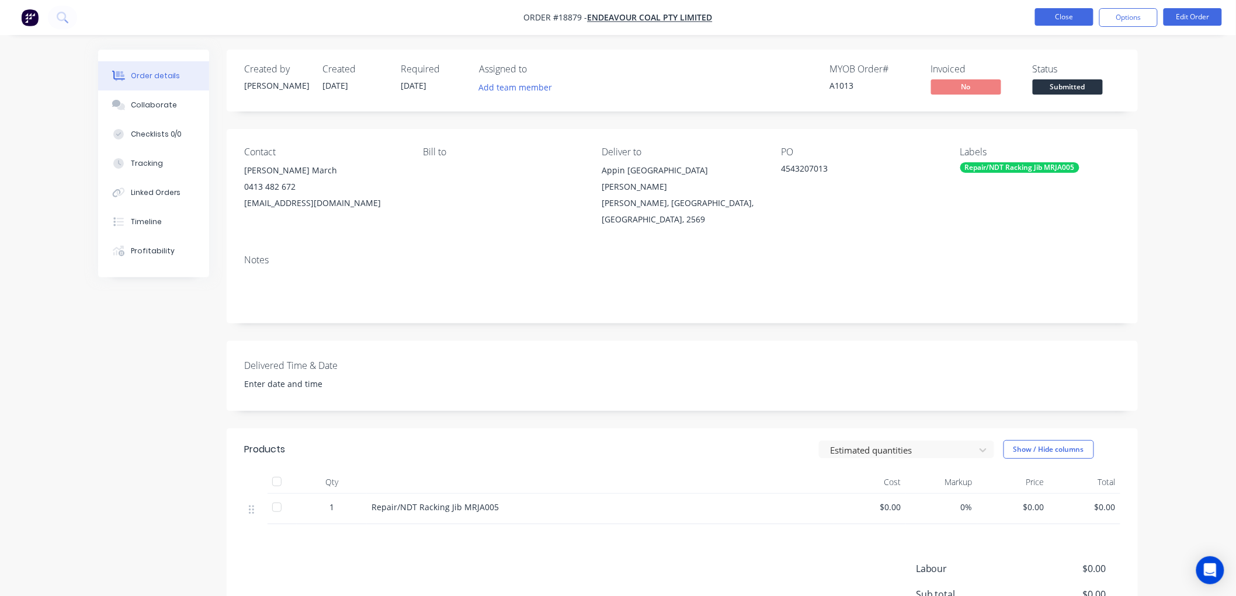
click at [1070, 19] on button "Close" at bounding box center [1064, 17] width 58 height 18
click at [148, 158] on div "Tracking" at bounding box center [147, 163] width 32 height 11
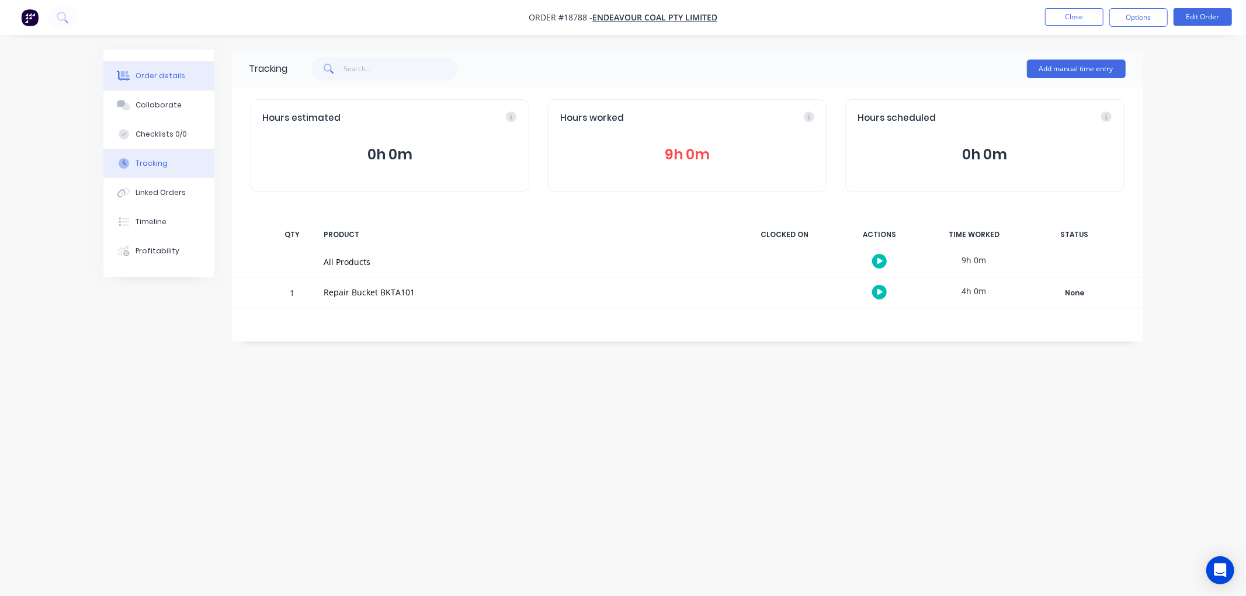
click at [152, 71] on div "Order details" at bounding box center [160, 76] width 50 height 11
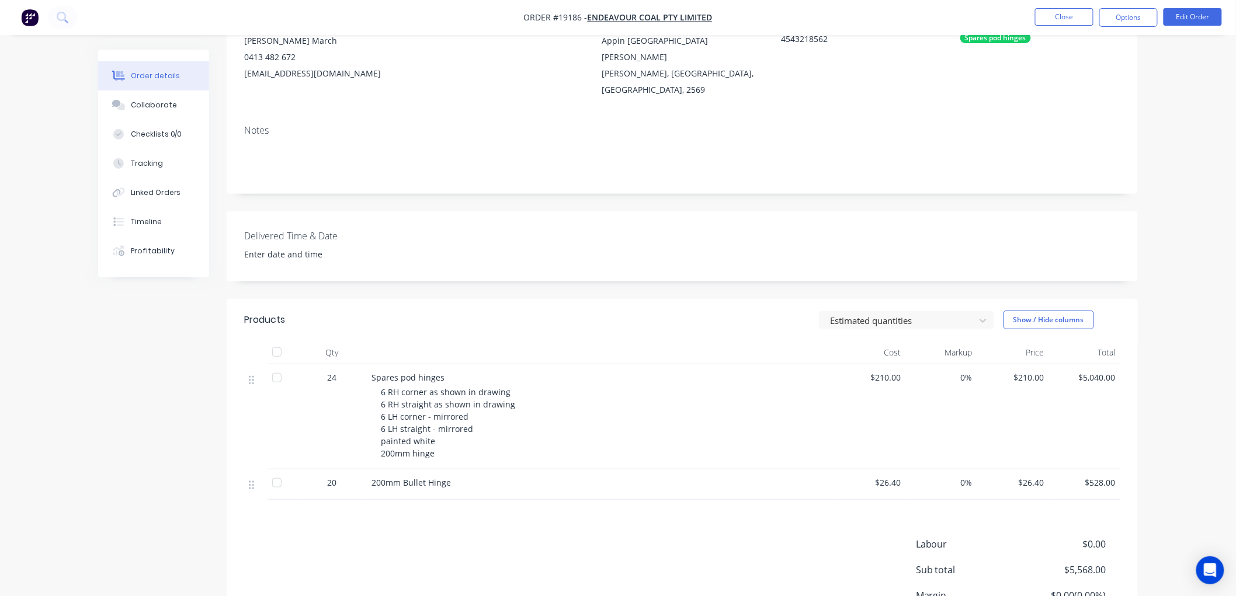
scroll to position [65, 0]
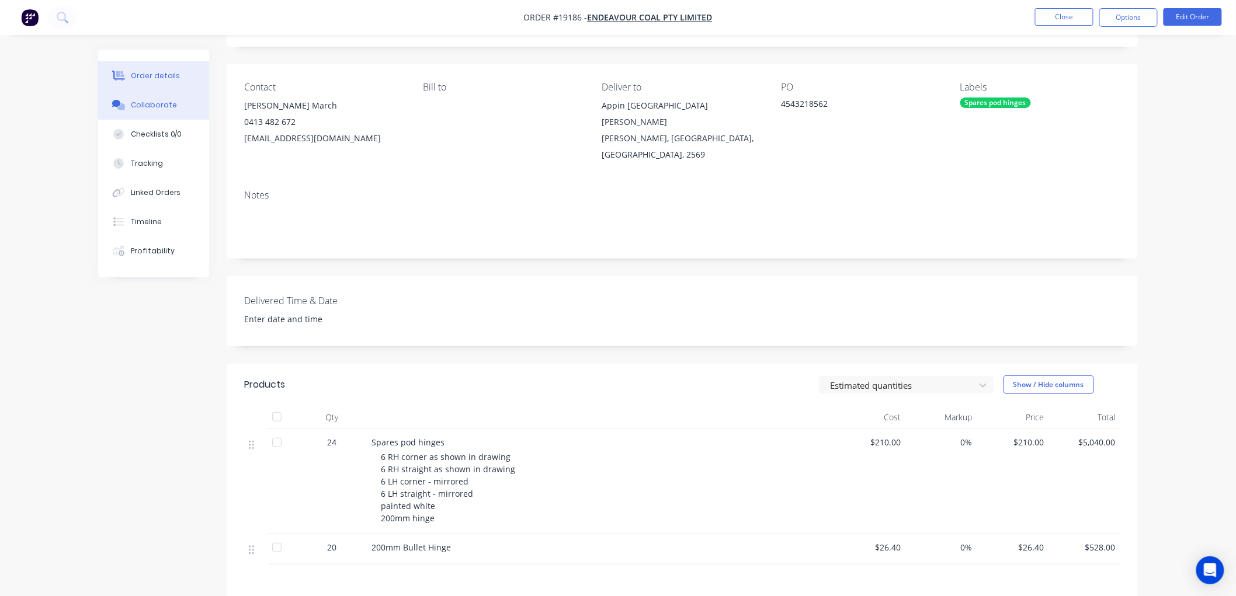
click at [160, 98] on button "Collaborate" at bounding box center [153, 105] width 111 height 29
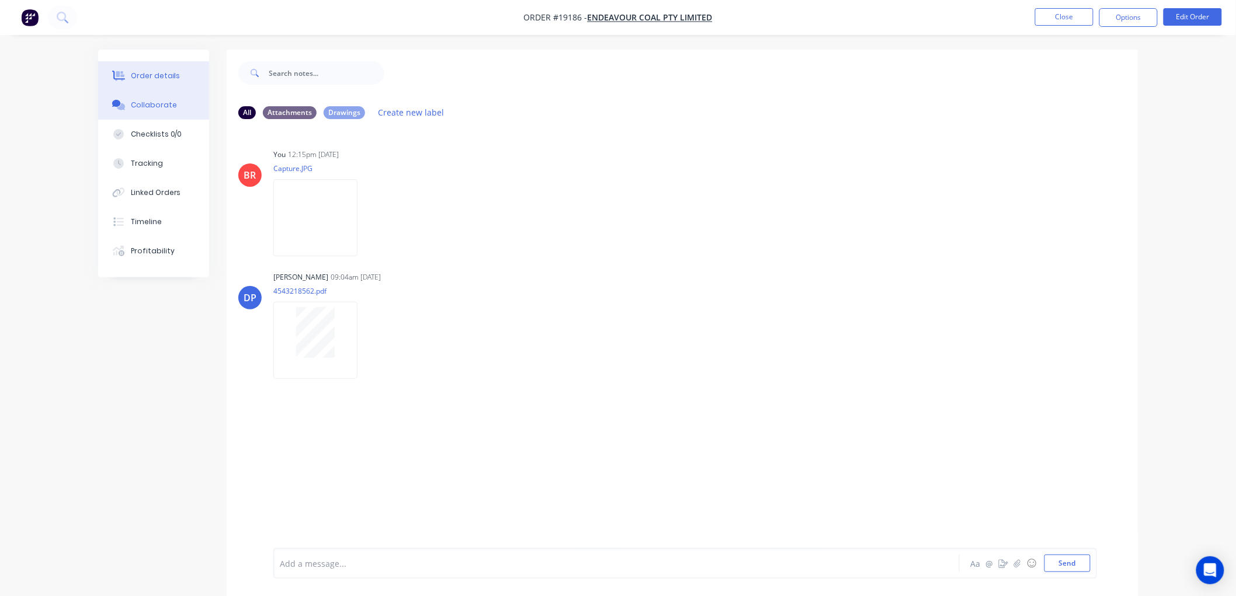
click at [161, 78] on div "Order details" at bounding box center [156, 76] width 50 height 11
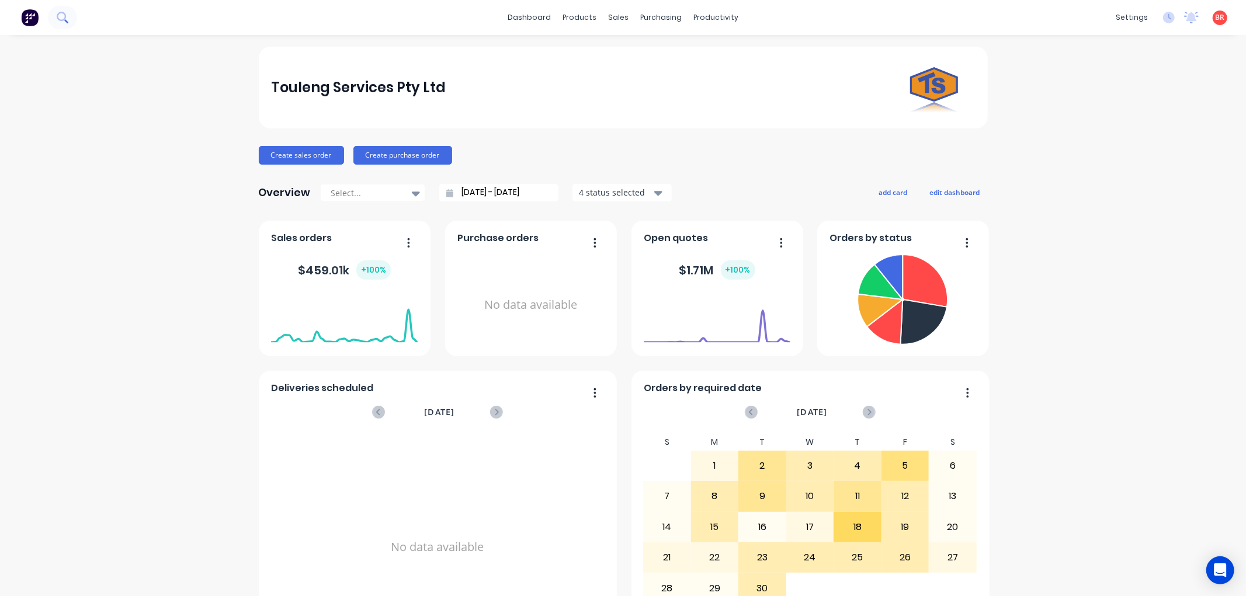
click at [60, 16] on icon at bounding box center [62, 17] width 11 height 11
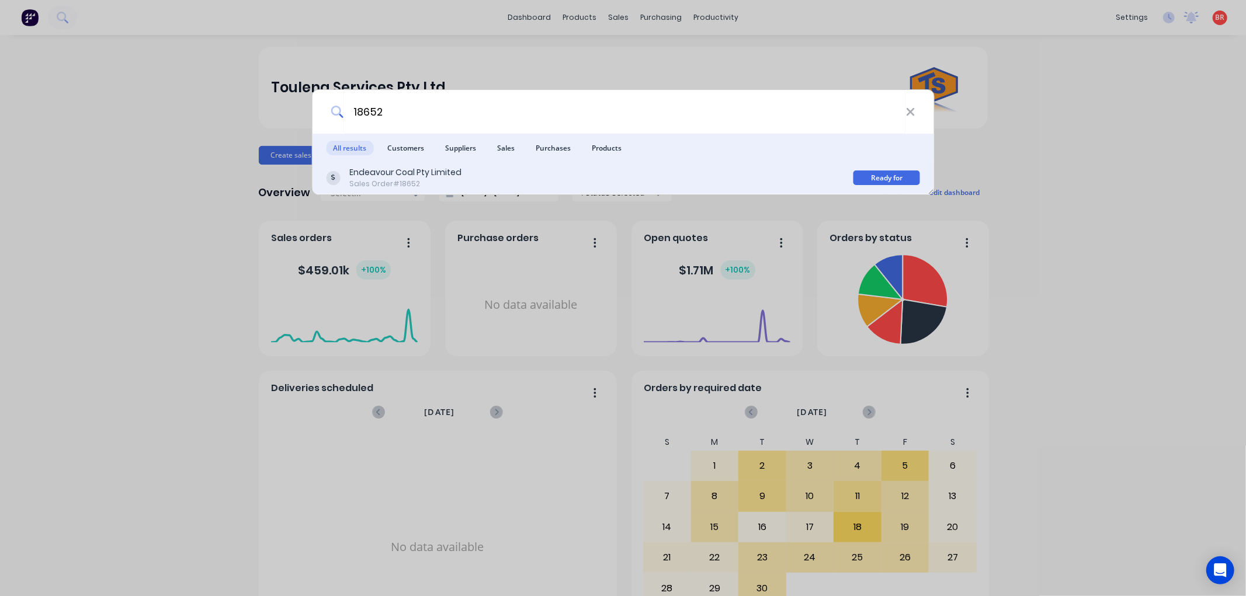
type input "18652"
click at [498, 183] on div "Endeavour Coal Pty Limited Sales Order #18652" at bounding box center [589, 177] width 527 height 23
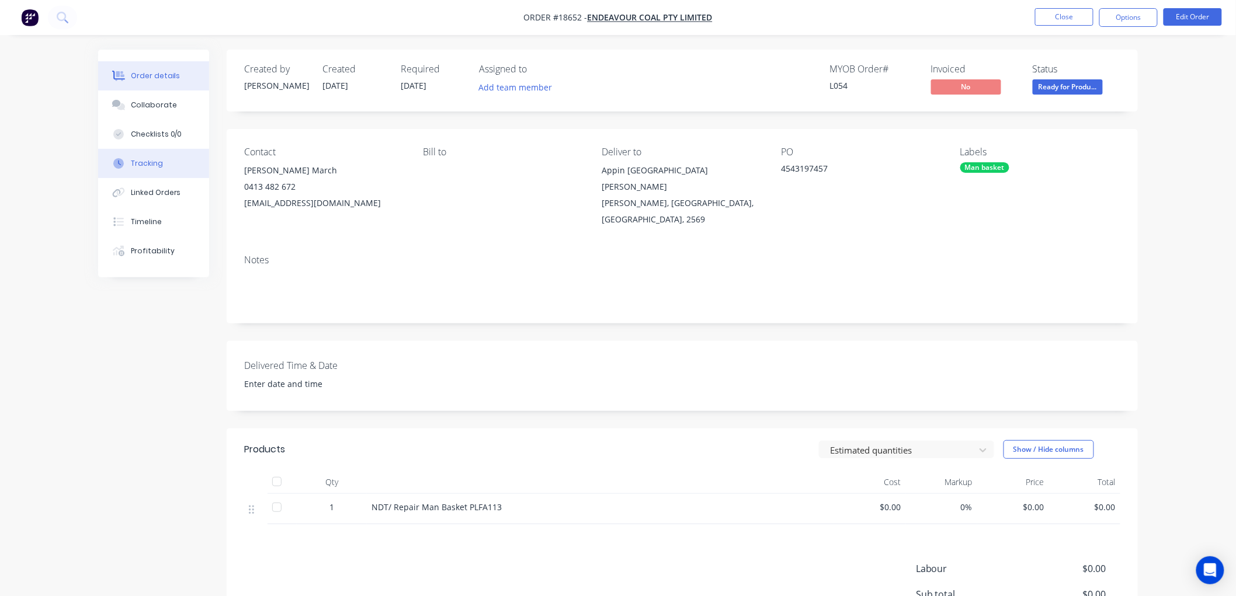
click at [151, 162] on div "Tracking" at bounding box center [147, 163] width 32 height 11
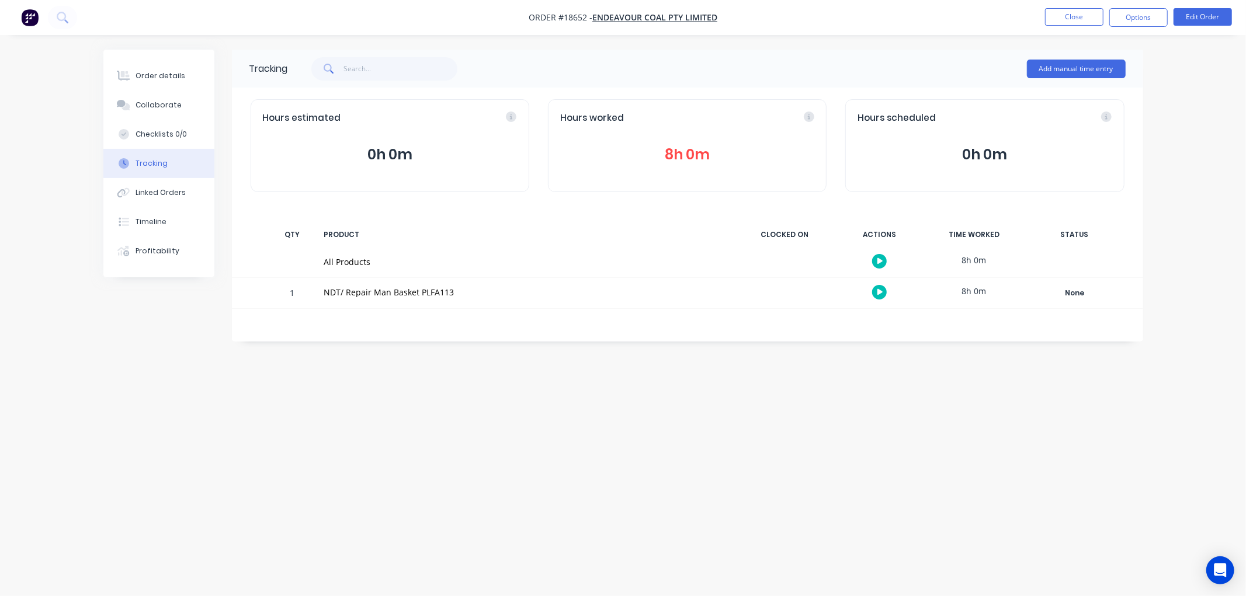
click at [690, 150] on button "8h 0m" at bounding box center [687, 155] width 254 height 22
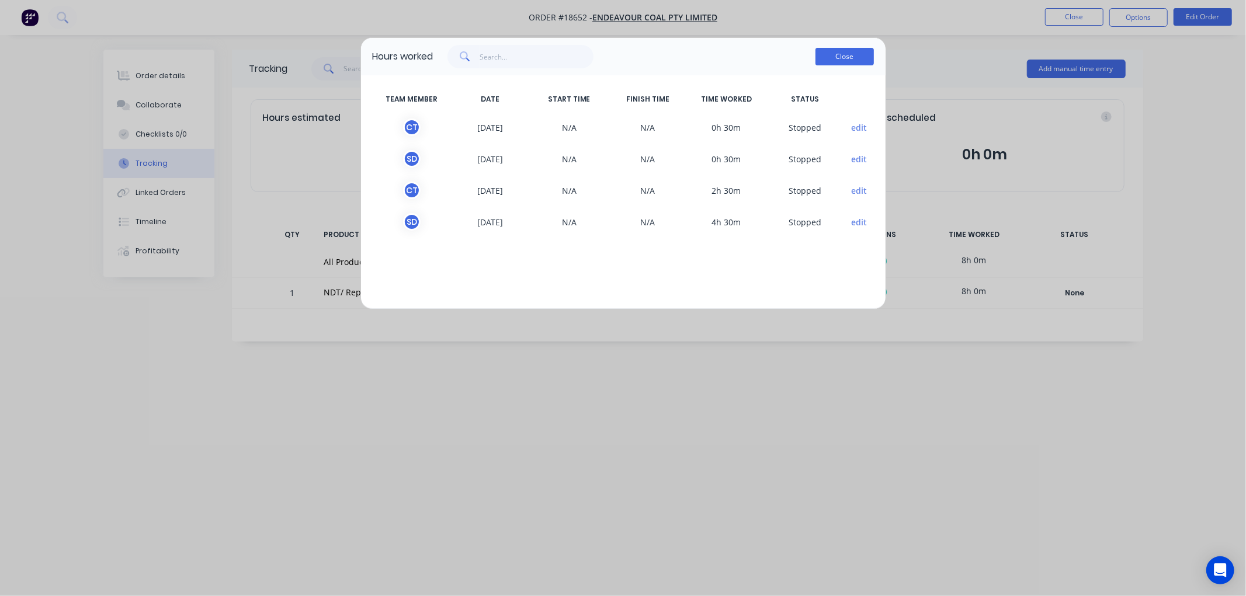
click at [853, 57] on button "Close" at bounding box center [844, 57] width 58 height 18
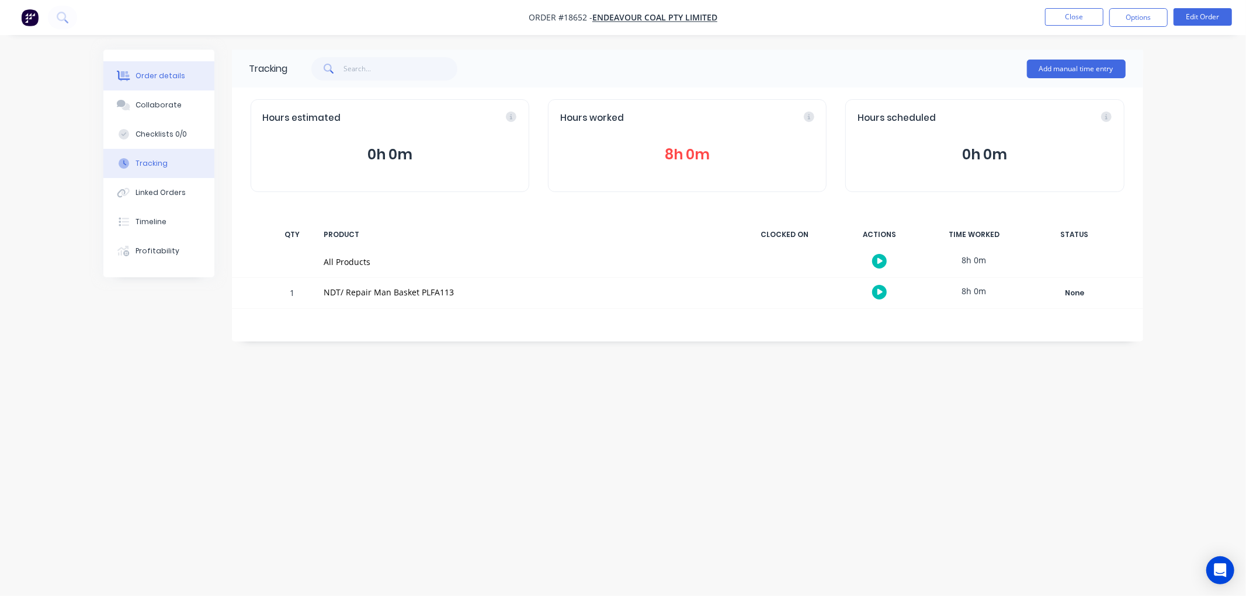
click at [164, 74] on div "Order details" at bounding box center [160, 76] width 50 height 11
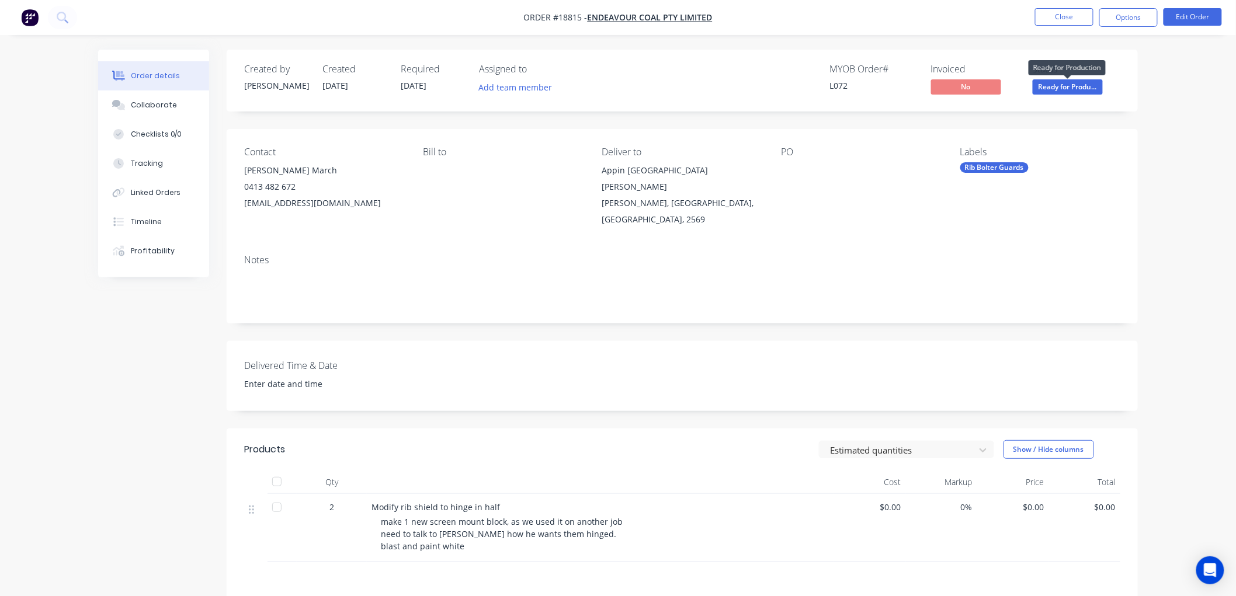
click at [1070, 86] on span "Ready for Produ..." at bounding box center [1068, 86] width 70 height 15
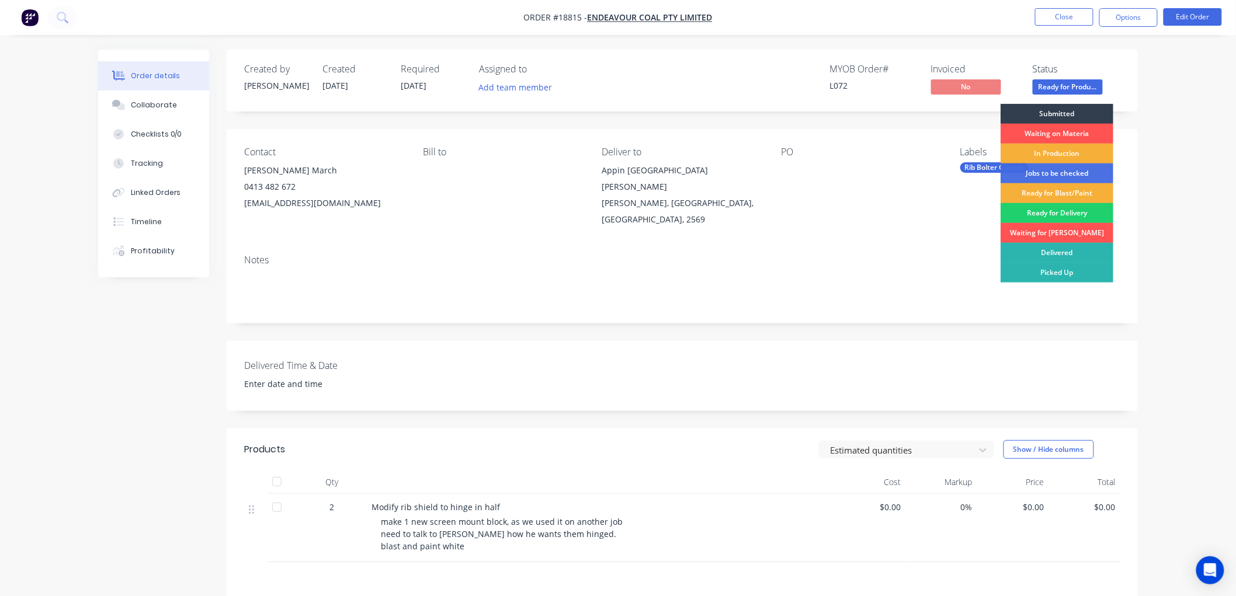
click at [1056, 252] on div "Delivered" at bounding box center [1056, 253] width 113 height 20
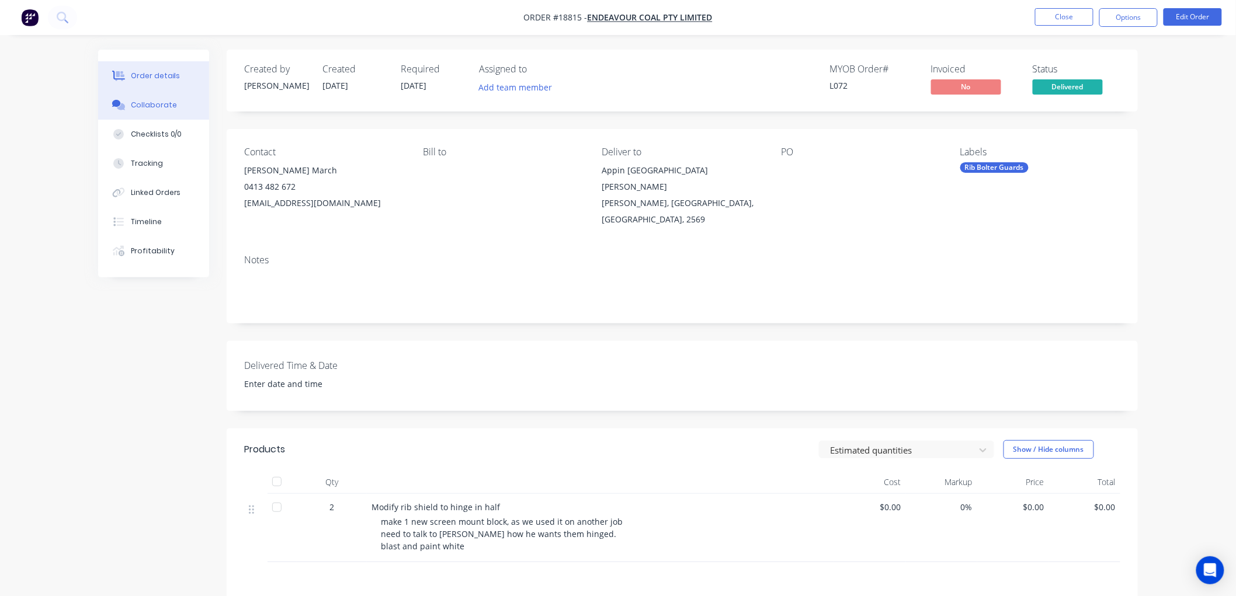
click at [149, 103] on div "Collaborate" at bounding box center [154, 105] width 46 height 11
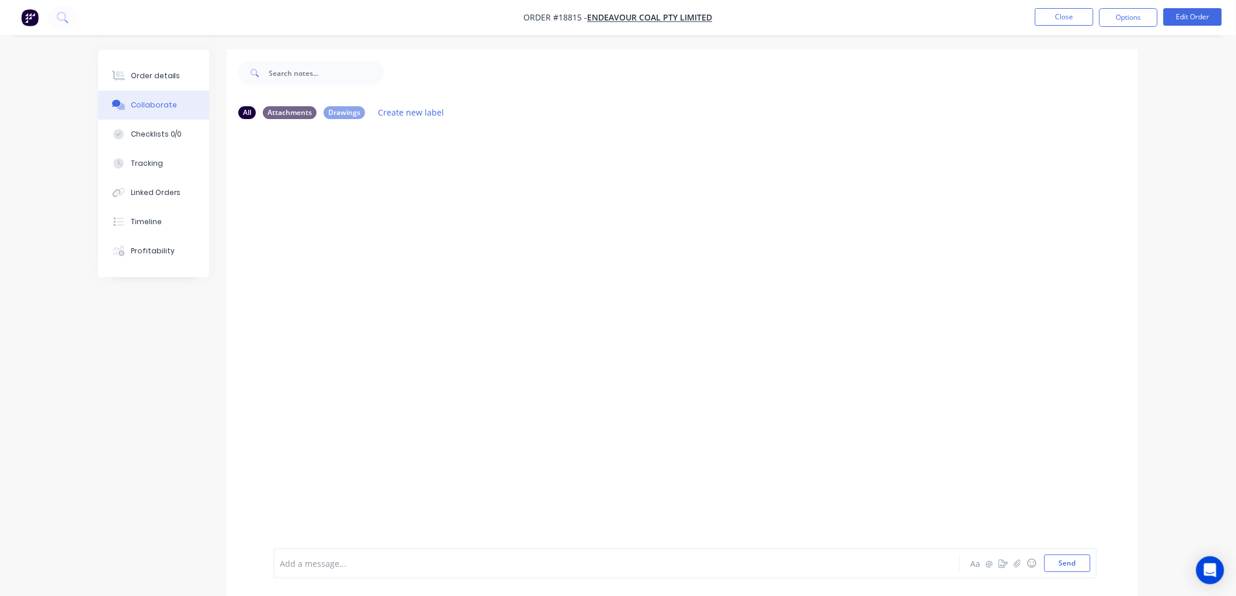
click at [361, 562] on div at bounding box center [583, 564] width 607 height 12
click at [150, 69] on button "Order details" at bounding box center [153, 75] width 111 height 29
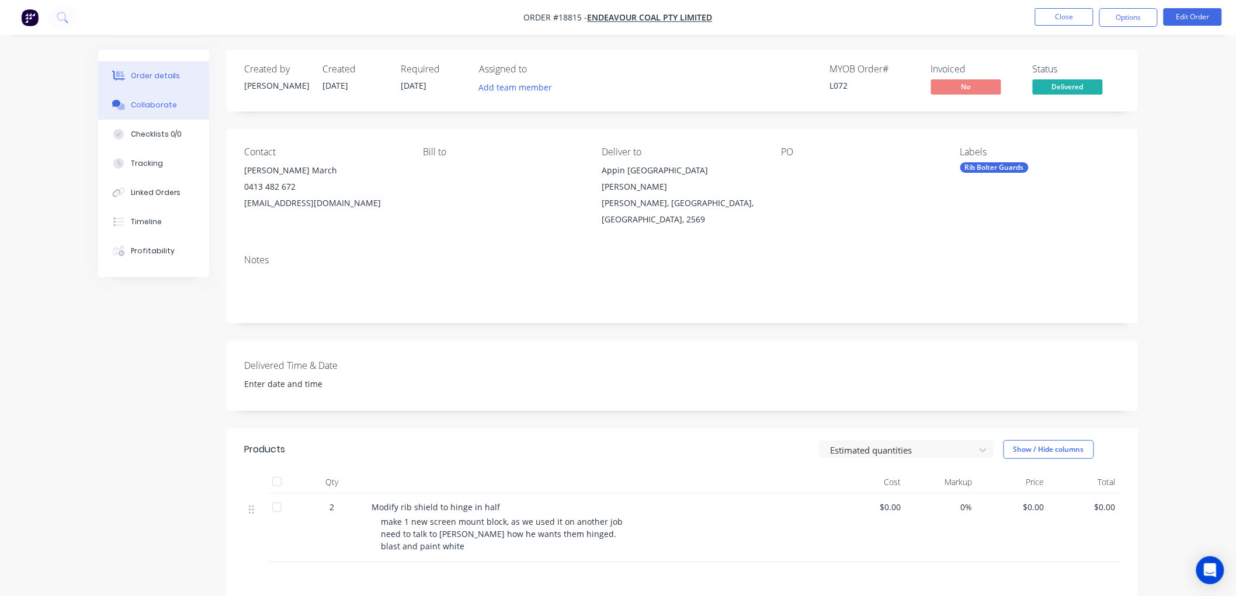
click at [158, 103] on div "Collaborate" at bounding box center [154, 105] width 46 height 11
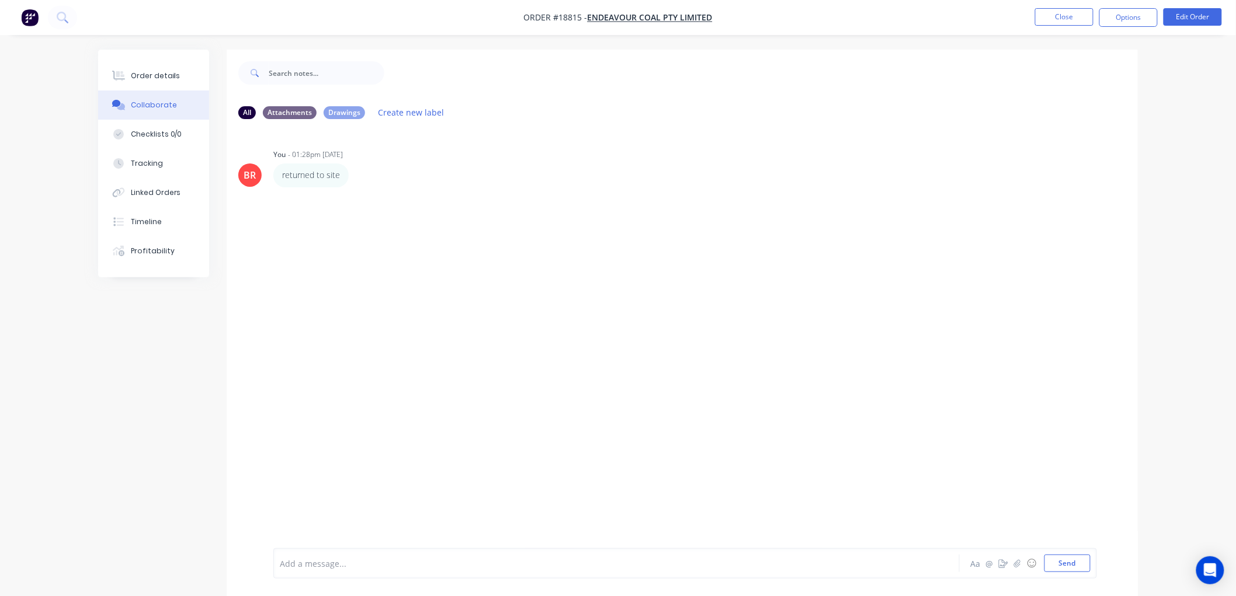
click at [376, 561] on div at bounding box center [583, 564] width 607 height 12
click at [160, 65] on button "Order details" at bounding box center [153, 75] width 111 height 29
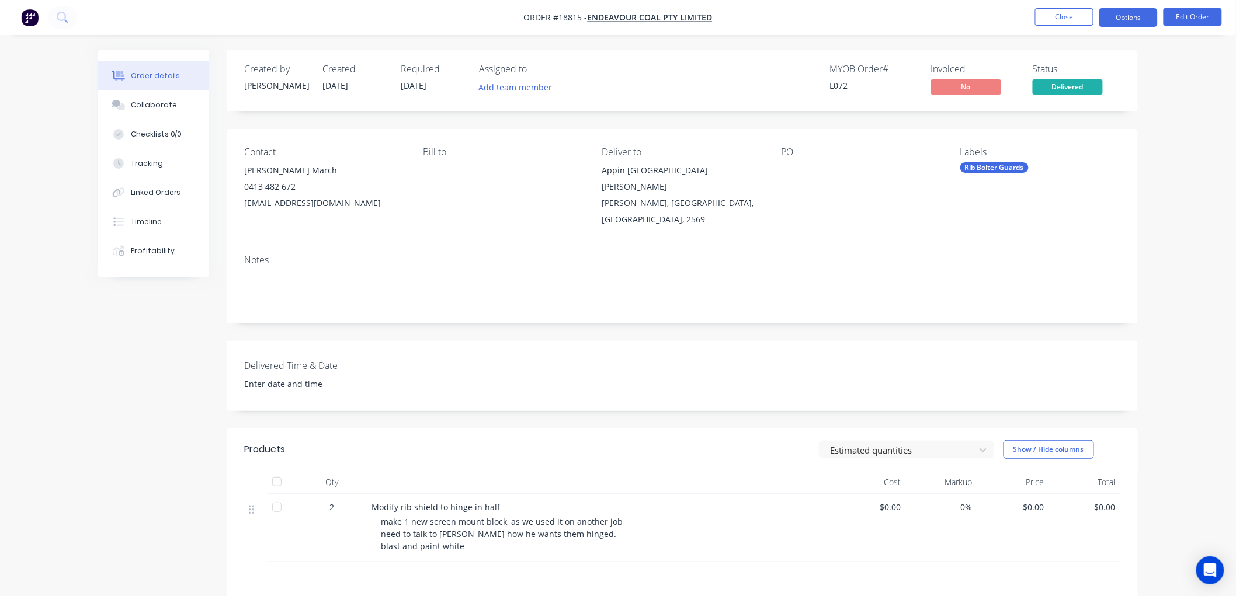
click at [1121, 16] on button "Options" at bounding box center [1128, 17] width 58 height 19
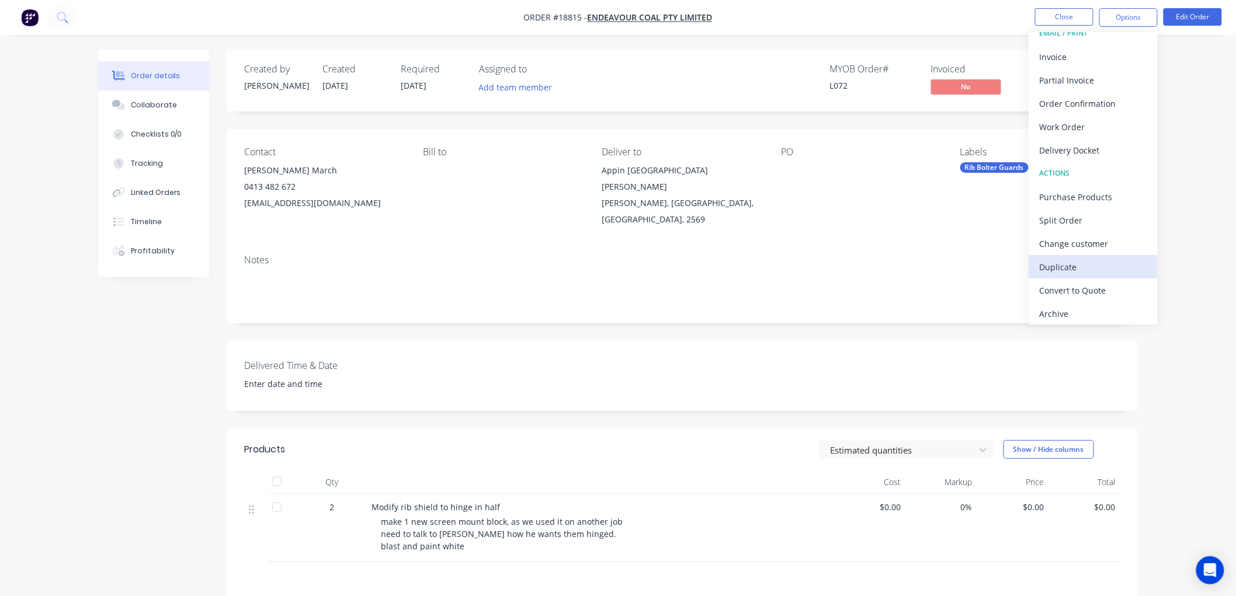
scroll to position [18, 0]
click at [1069, 308] on div "Archive" at bounding box center [1093, 310] width 107 height 17
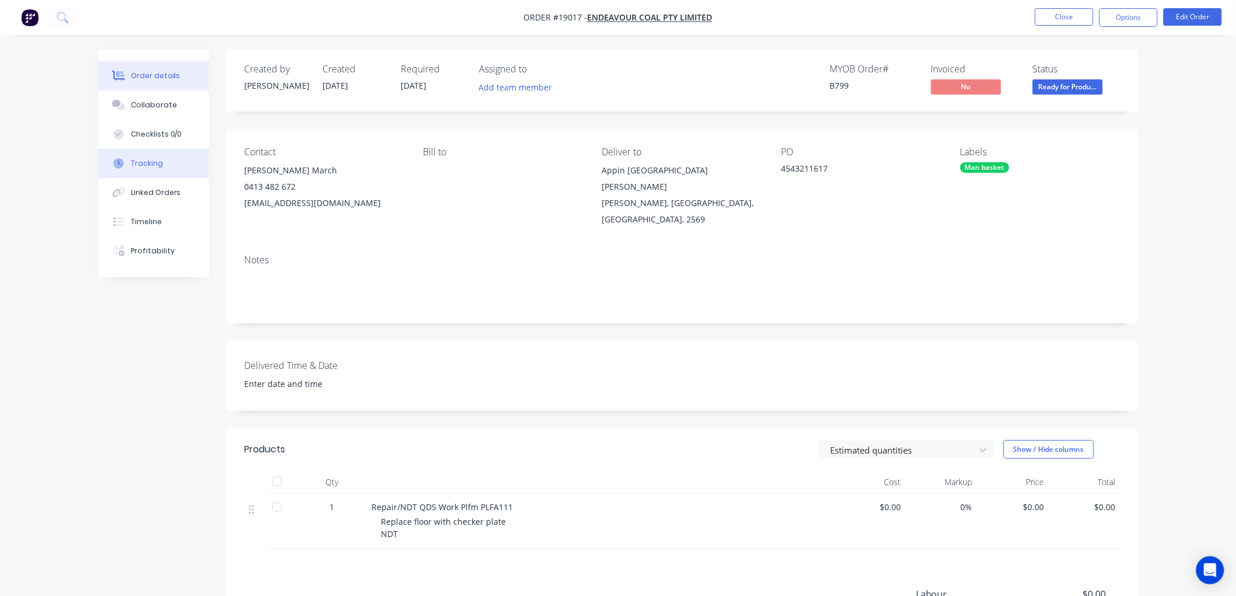
drag, startPoint x: 147, startPoint y: 164, endPoint x: 156, endPoint y: 171, distance: 11.6
click at [149, 164] on div "Tracking" at bounding box center [147, 163] width 32 height 11
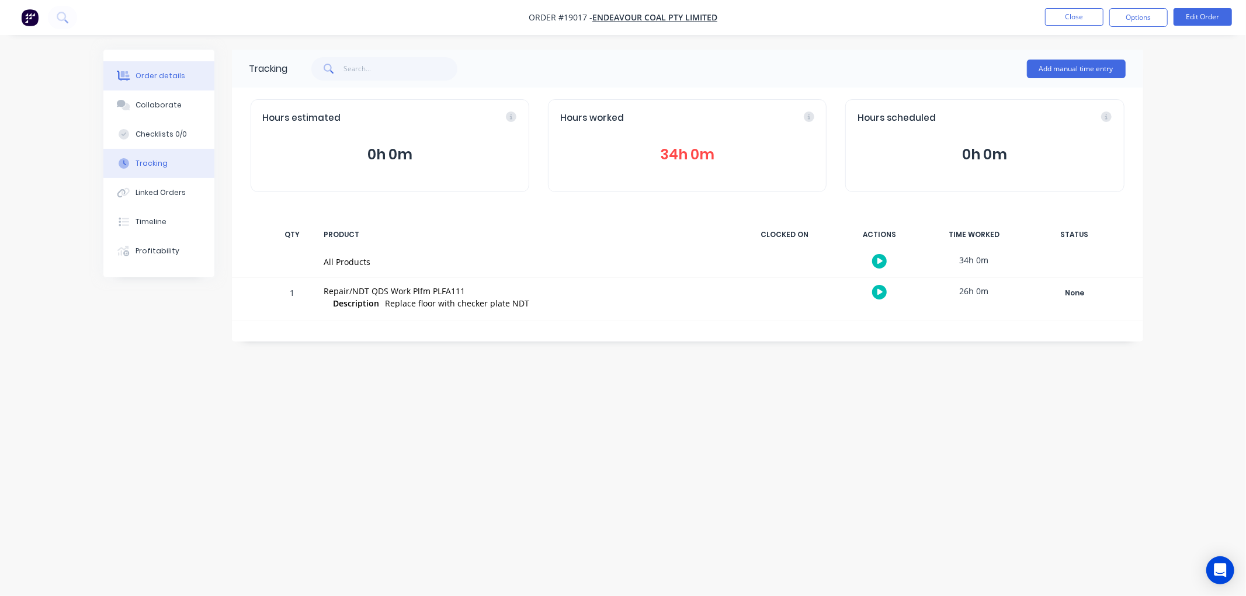
click at [157, 74] on div "Order details" at bounding box center [160, 76] width 50 height 11
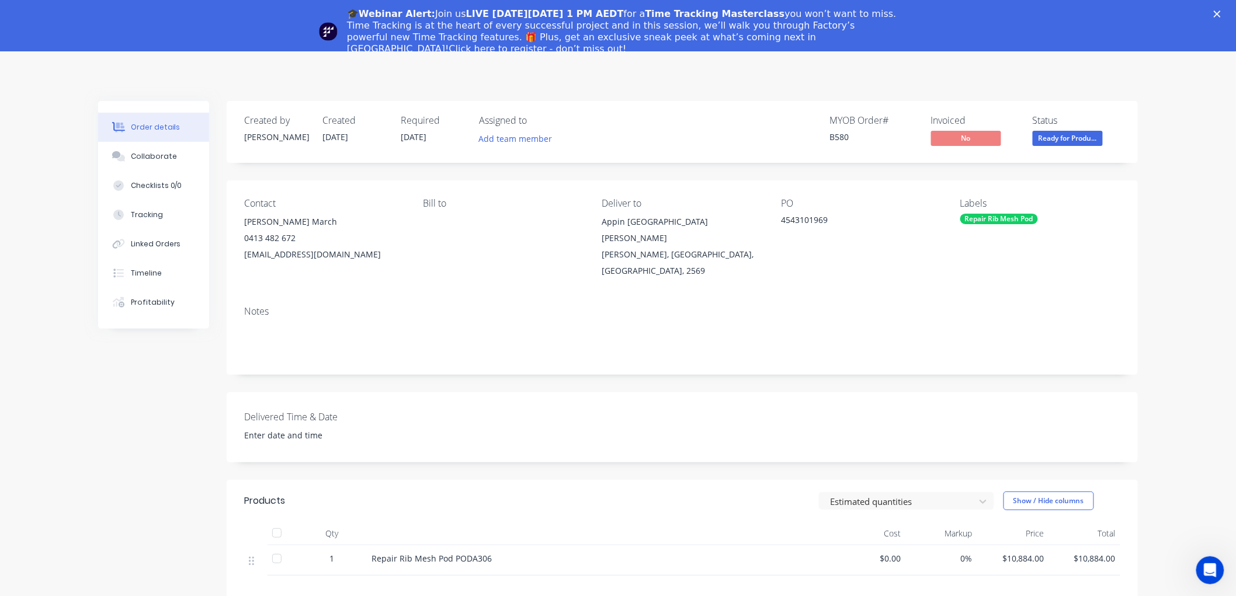
click at [1221, 11] on icon "Close" at bounding box center [1217, 14] width 7 height 7
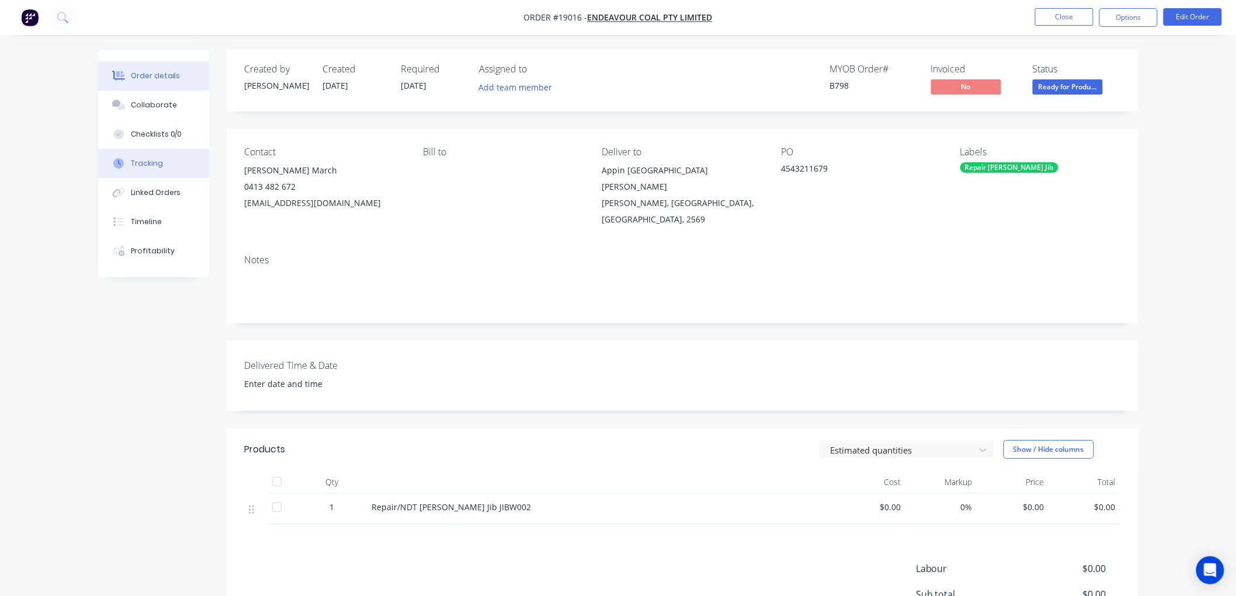
click at [147, 166] on div "Tracking" at bounding box center [147, 163] width 32 height 11
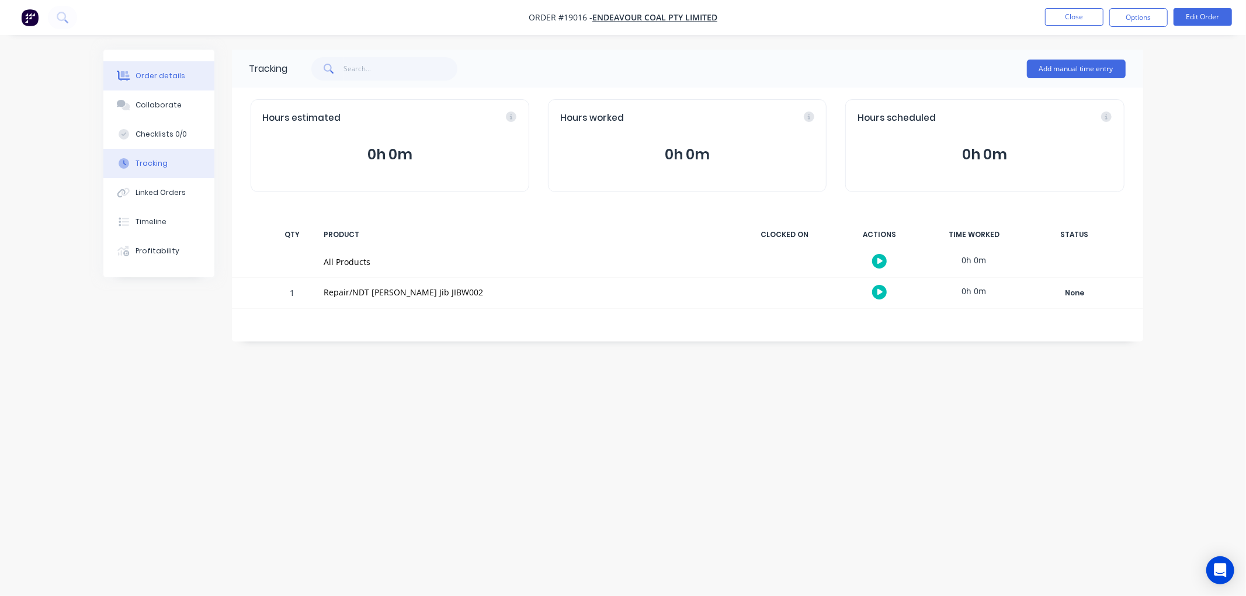
click at [146, 77] on div "Order details" at bounding box center [160, 76] width 50 height 11
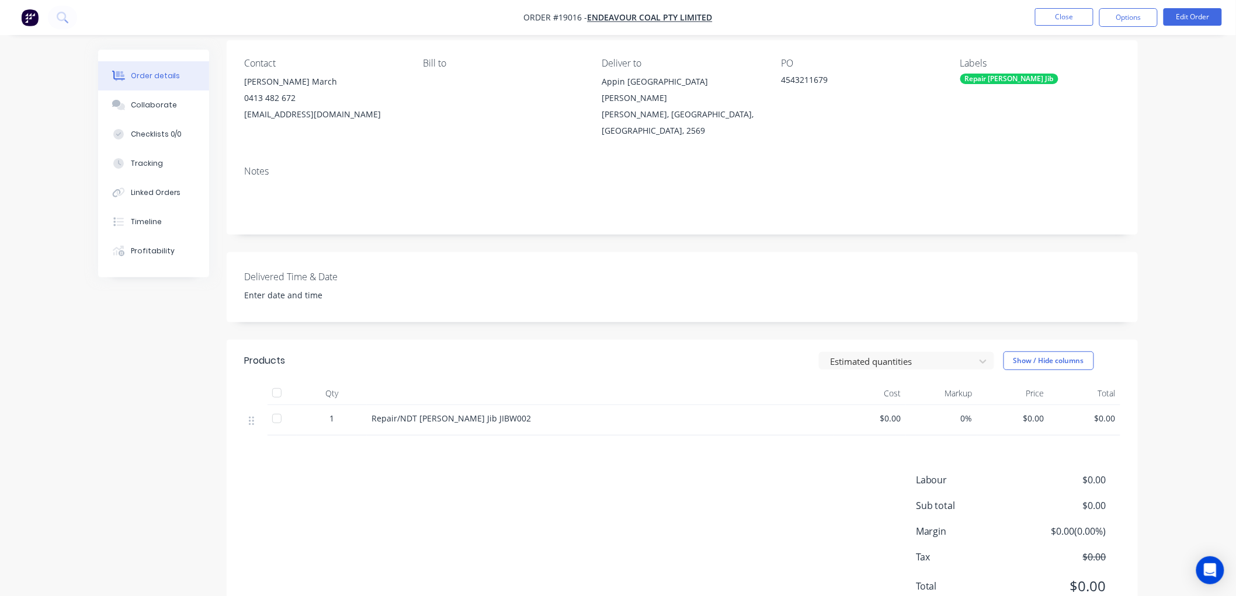
scroll to position [57, 0]
